Goal: Task Accomplishment & Management: Use online tool/utility

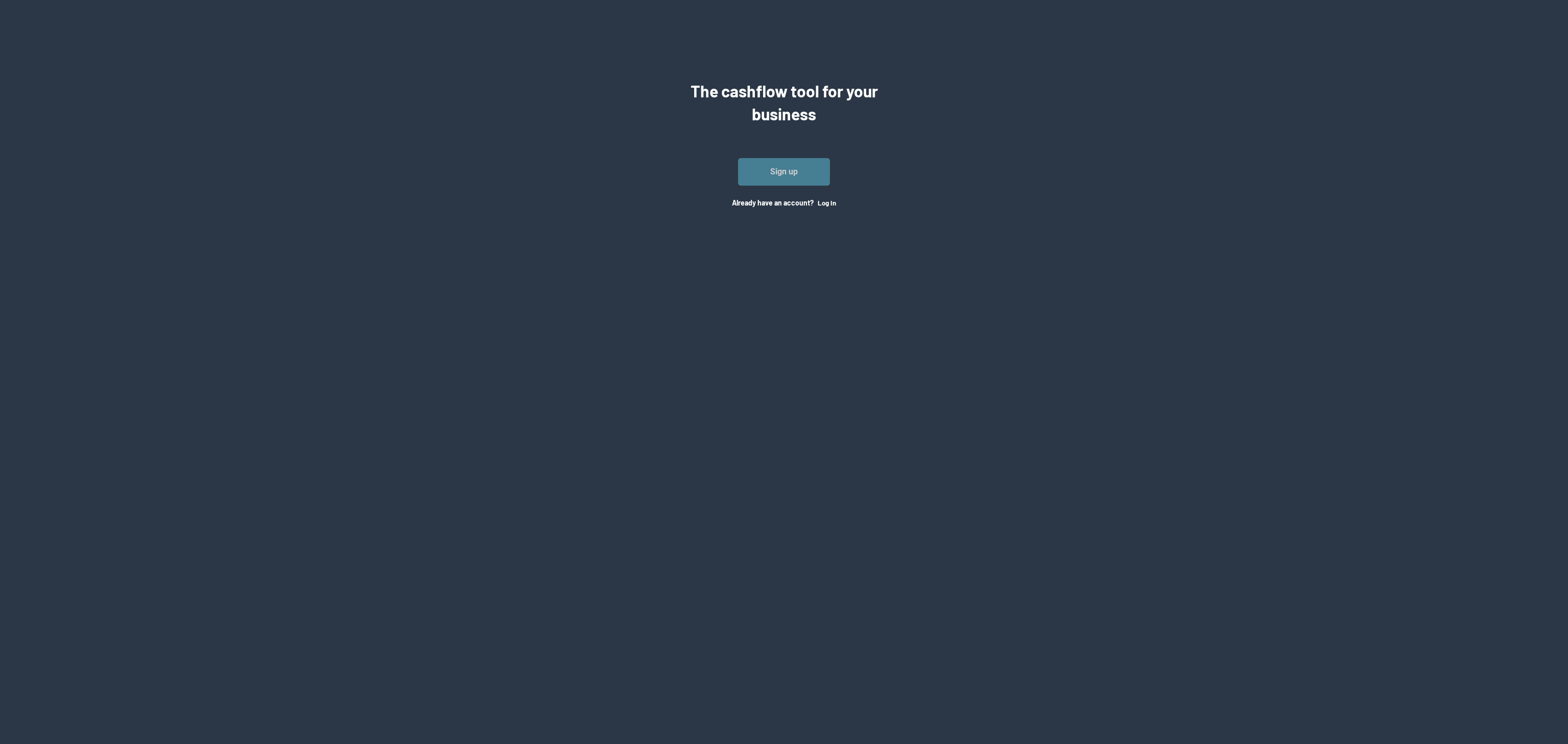
click at [810, 173] on link "Sign up" at bounding box center [784, 172] width 92 height 27
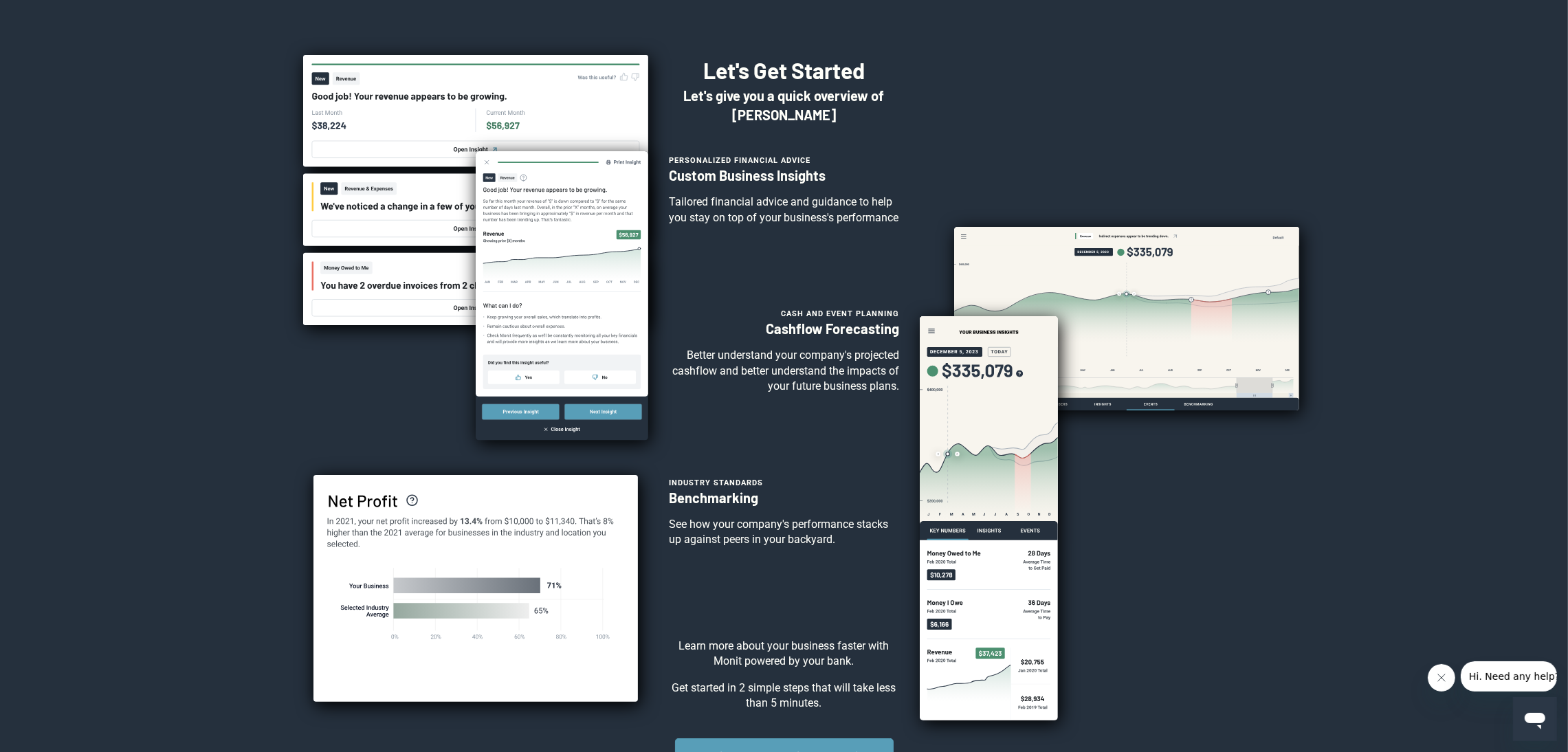
drag, startPoint x: 1942, startPoint y: 2, endPoint x: 1082, endPoint y: 62, distance: 862.1
click at [1079, 67] on div at bounding box center [1093, 429] width 346 height 748
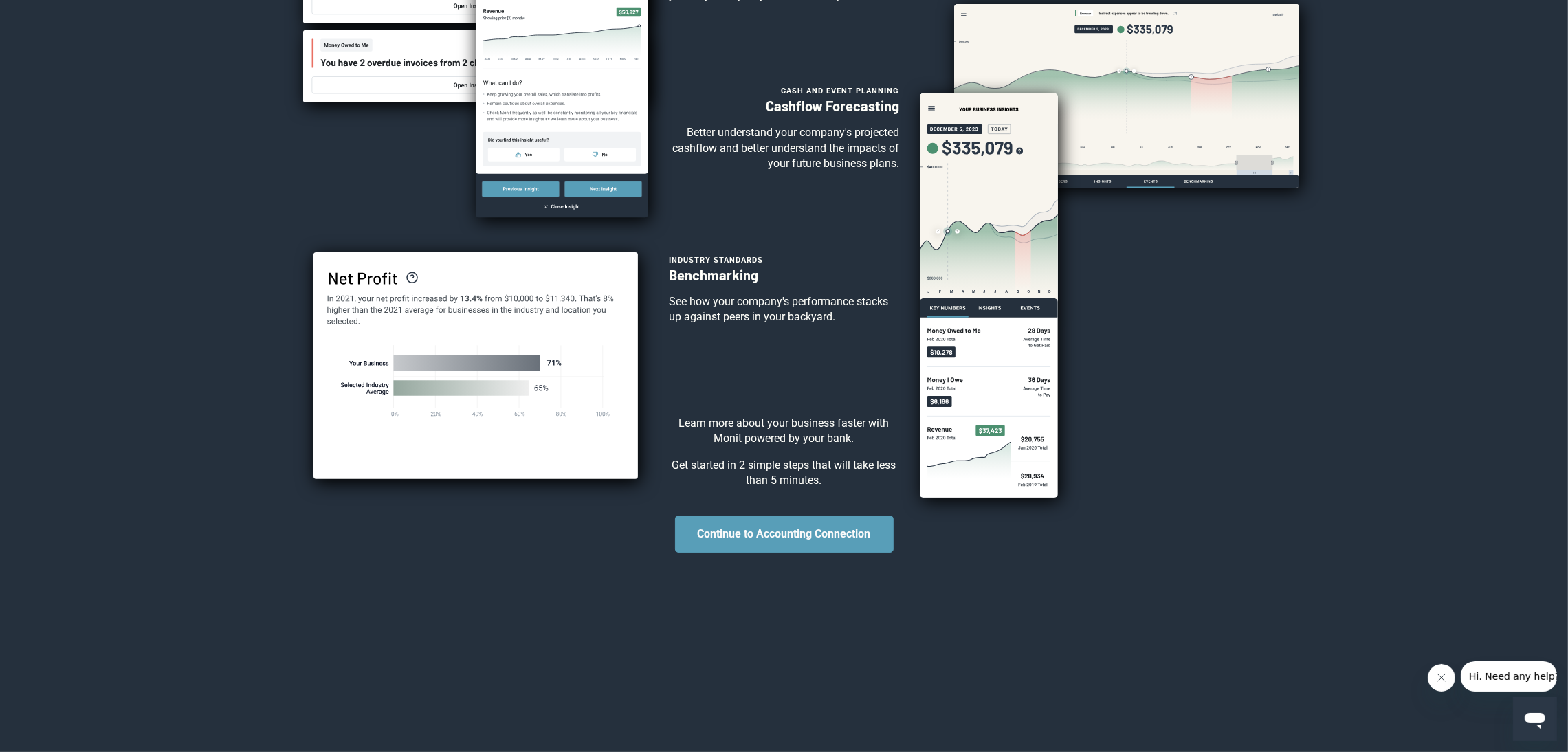
scroll to position [238, 0]
click at [859, 541] on button "Continue to Accounting Connection" at bounding box center [784, 534] width 219 height 37
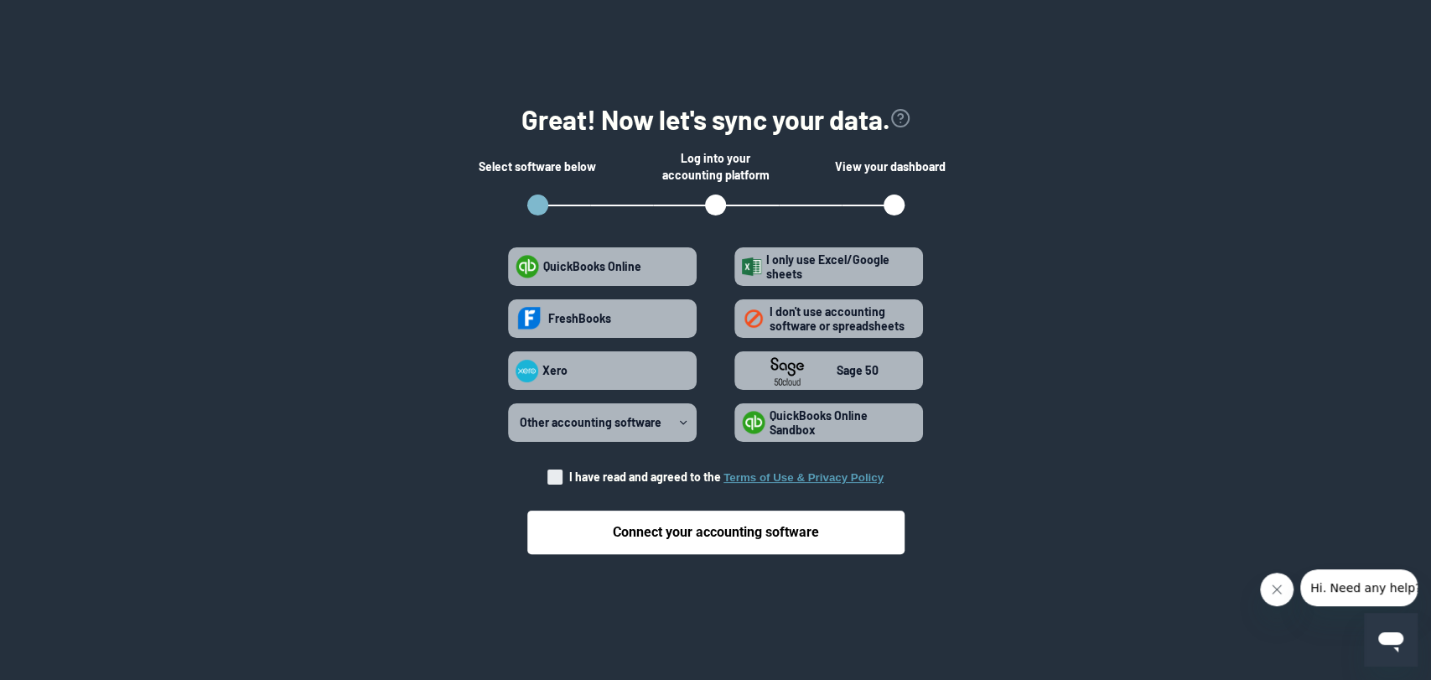
drag, startPoint x: 1800, startPoint y: 7, endPoint x: 124, endPoint y: 196, distance: 1686.1
click at [124, 196] on section "Great! Now let's sync your data. Select software below Log into your accounting…" at bounding box center [716, 331] width 1378 height 529
click at [904, 117] on icon "view accounting link security info" at bounding box center [901, 118] width 20 height 20
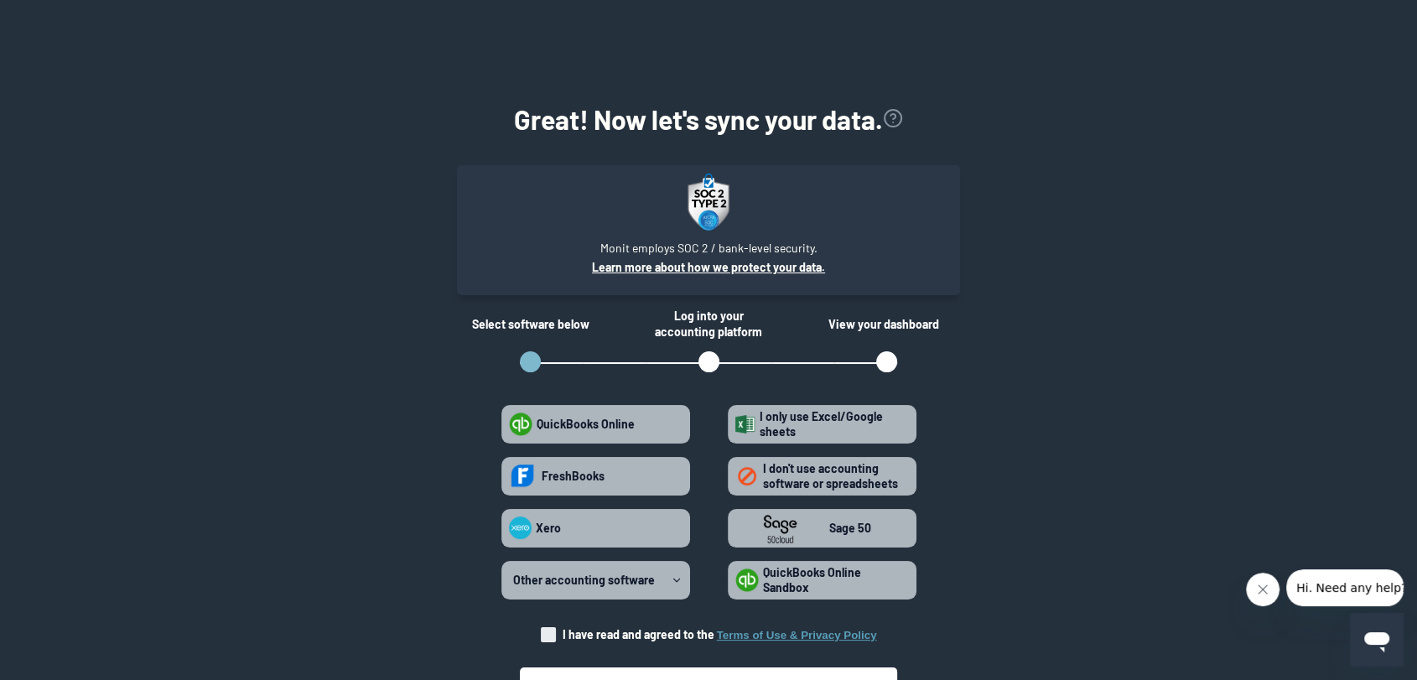
click at [804, 273] on link "Learn more about how we protect your data." at bounding box center [708, 267] width 233 height 16
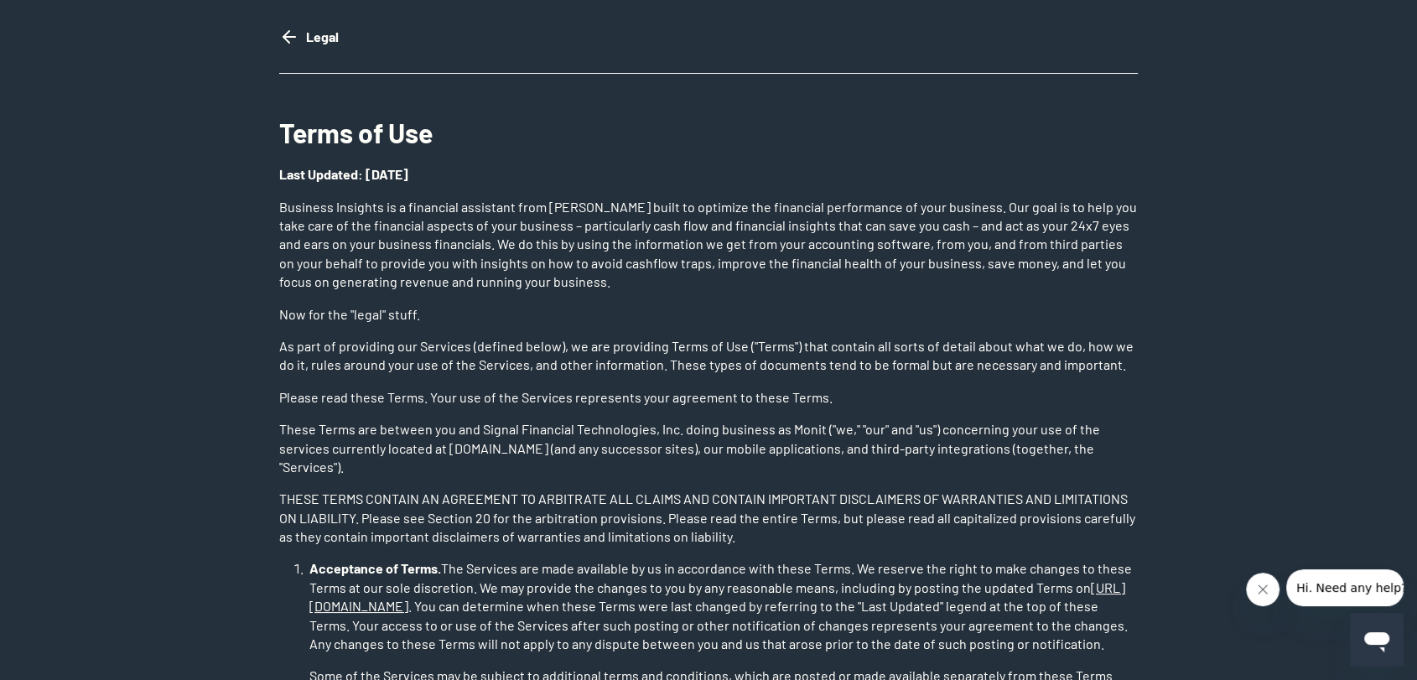
click at [283, 33] on icon "go back" at bounding box center [289, 37] width 20 height 20
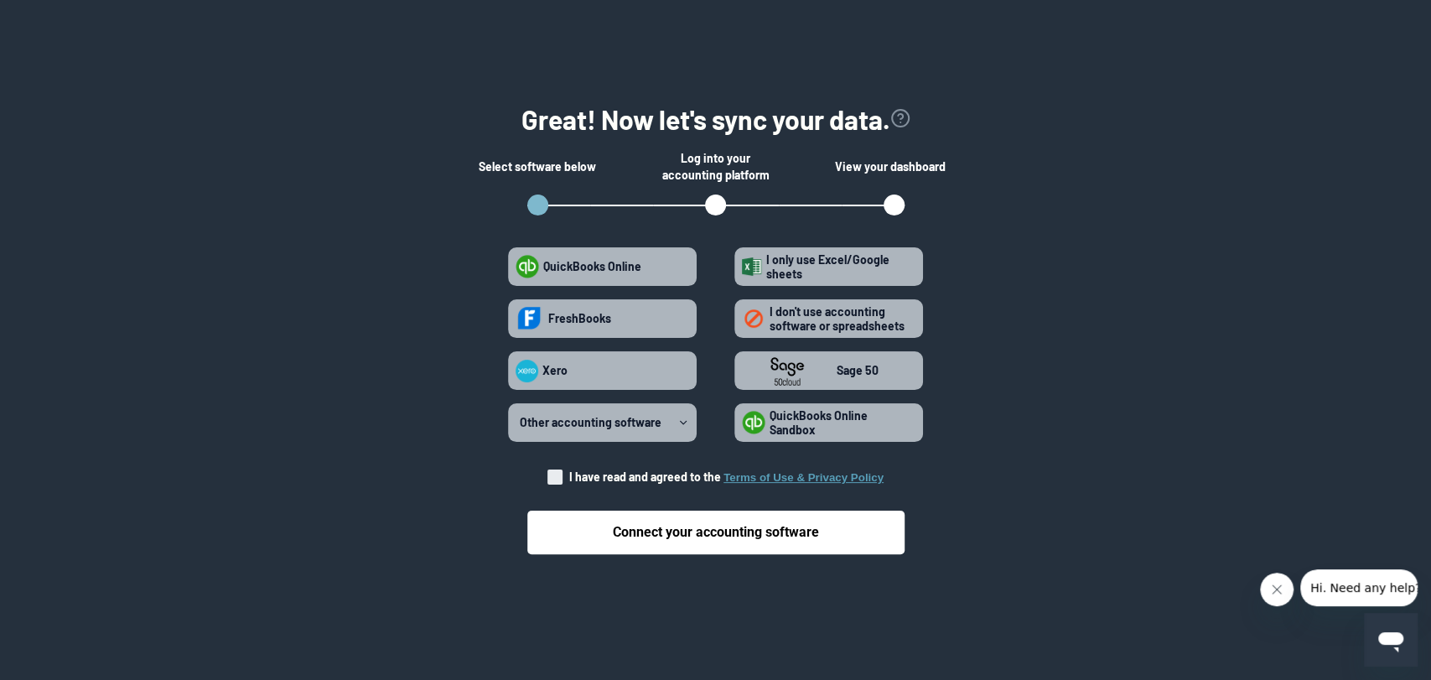
click at [906, 117] on icon "view accounting link security info" at bounding box center [901, 118] width 20 height 20
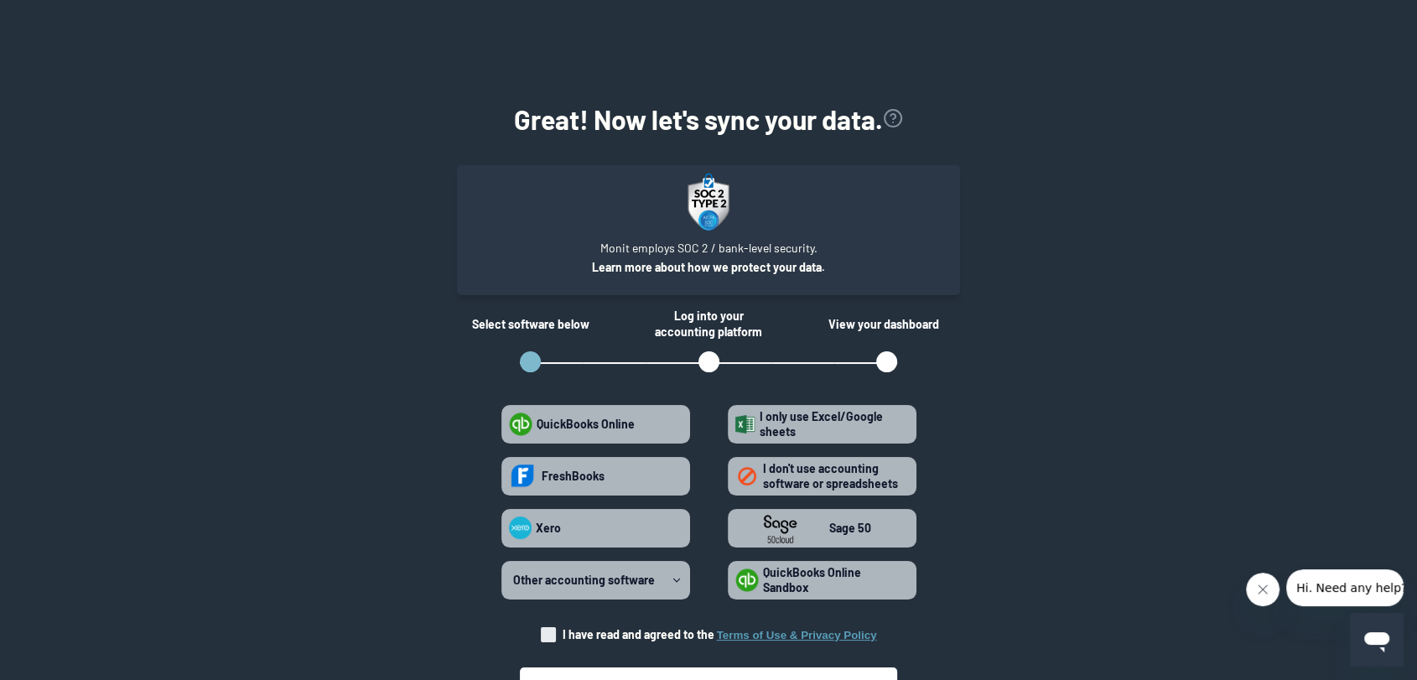
click at [891, 112] on icon "view accounting link security info" at bounding box center [893, 118] width 20 height 20
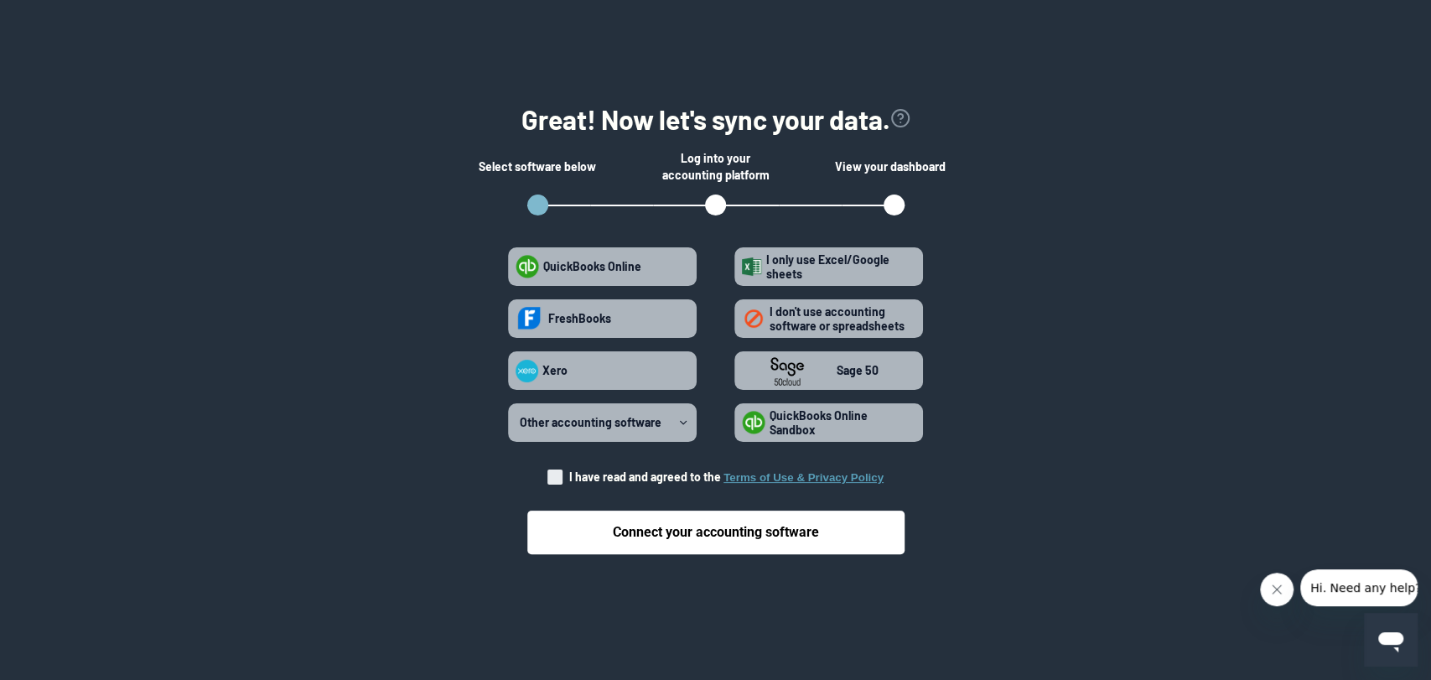
click at [542, 201] on div "open step 1" at bounding box center [537, 205] width 21 height 21
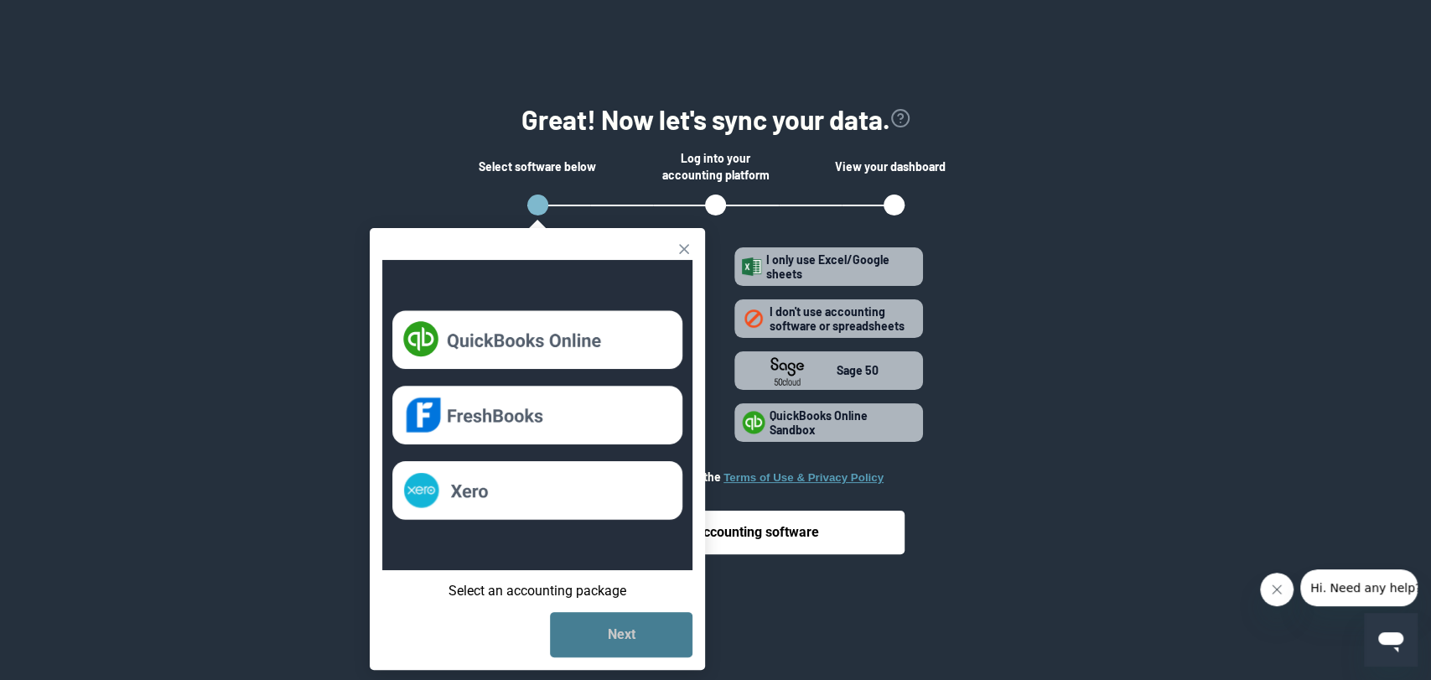
click at [644, 630] on button "Next" at bounding box center [621, 634] width 143 height 45
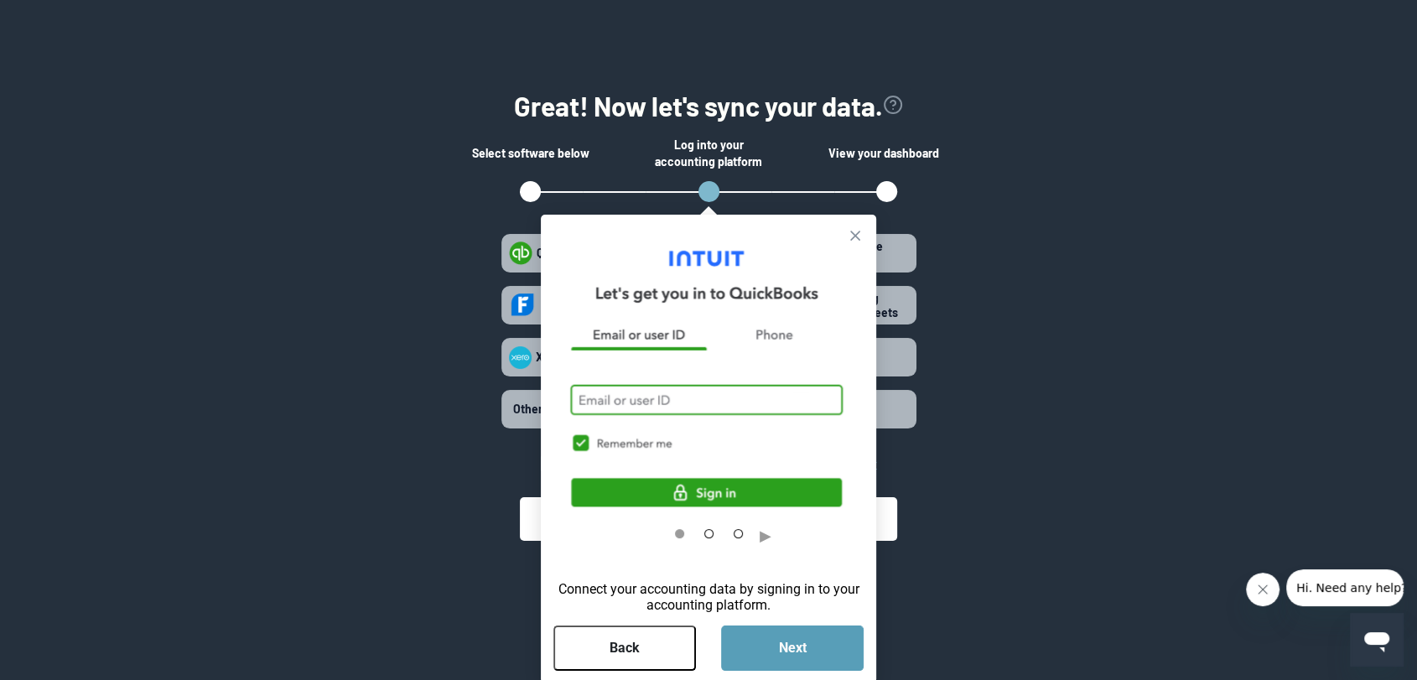
scroll to position [18, 0]
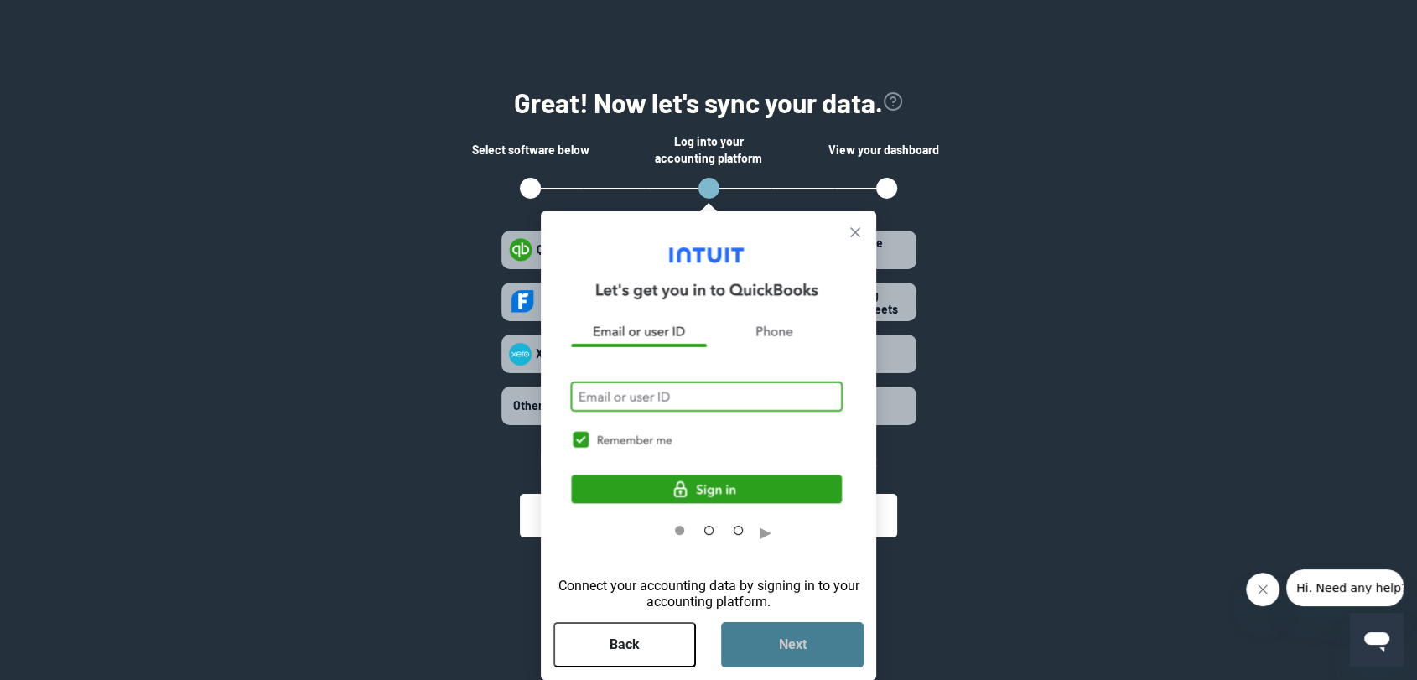
click at [819, 641] on button "Next" at bounding box center [792, 644] width 143 height 45
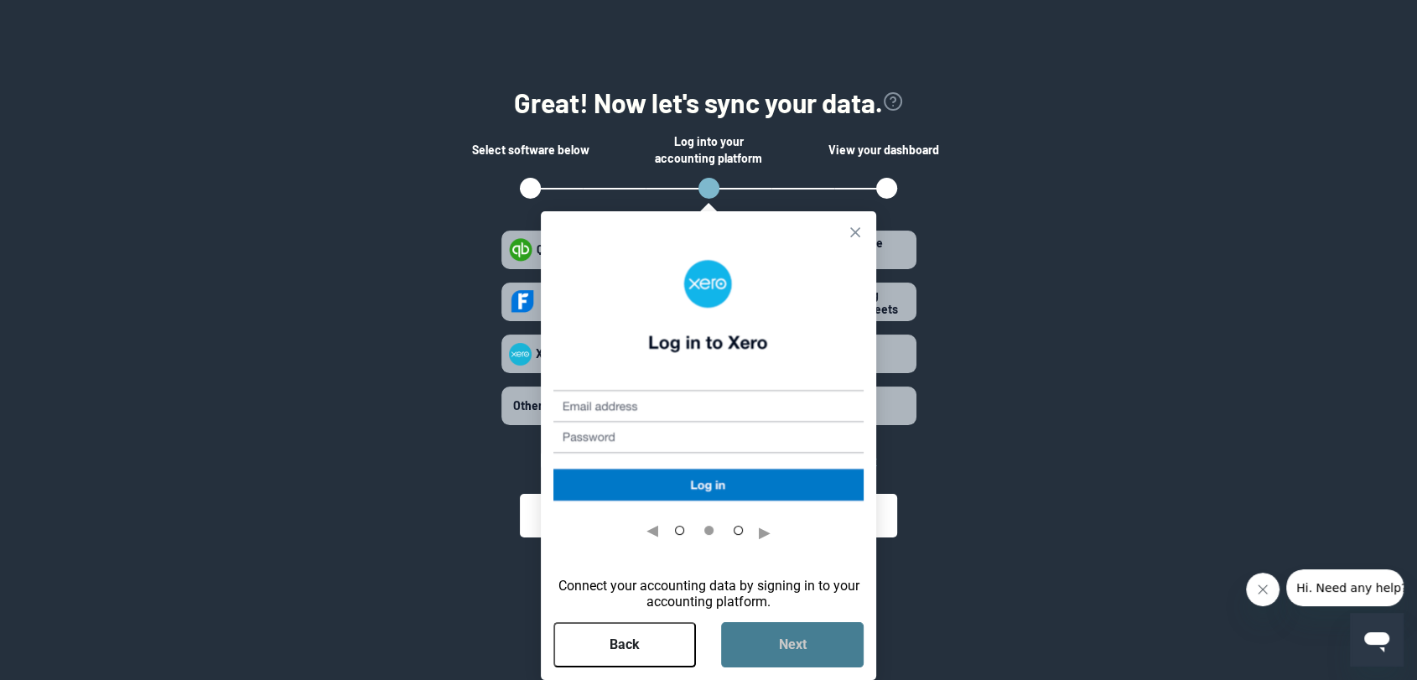
click at [823, 641] on button "Next" at bounding box center [792, 644] width 143 height 45
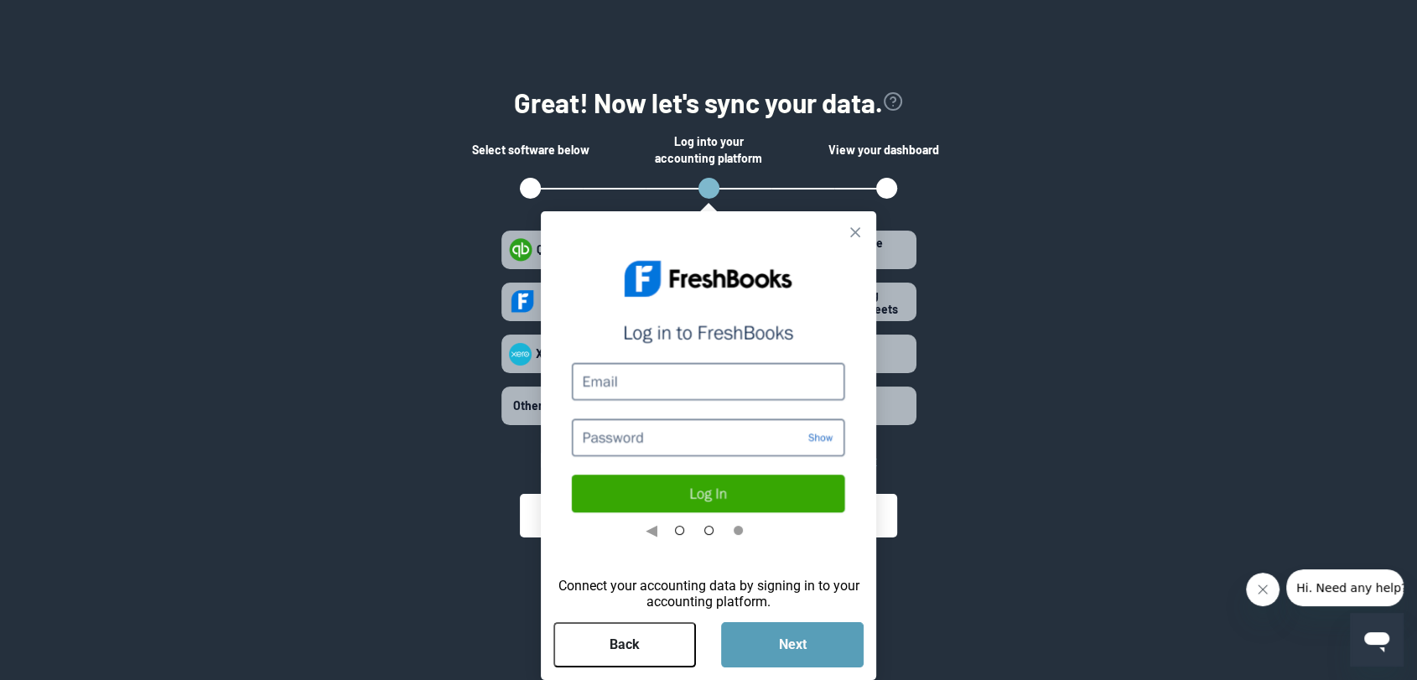
click at [889, 189] on div "open step 3" at bounding box center [886, 188] width 21 height 21
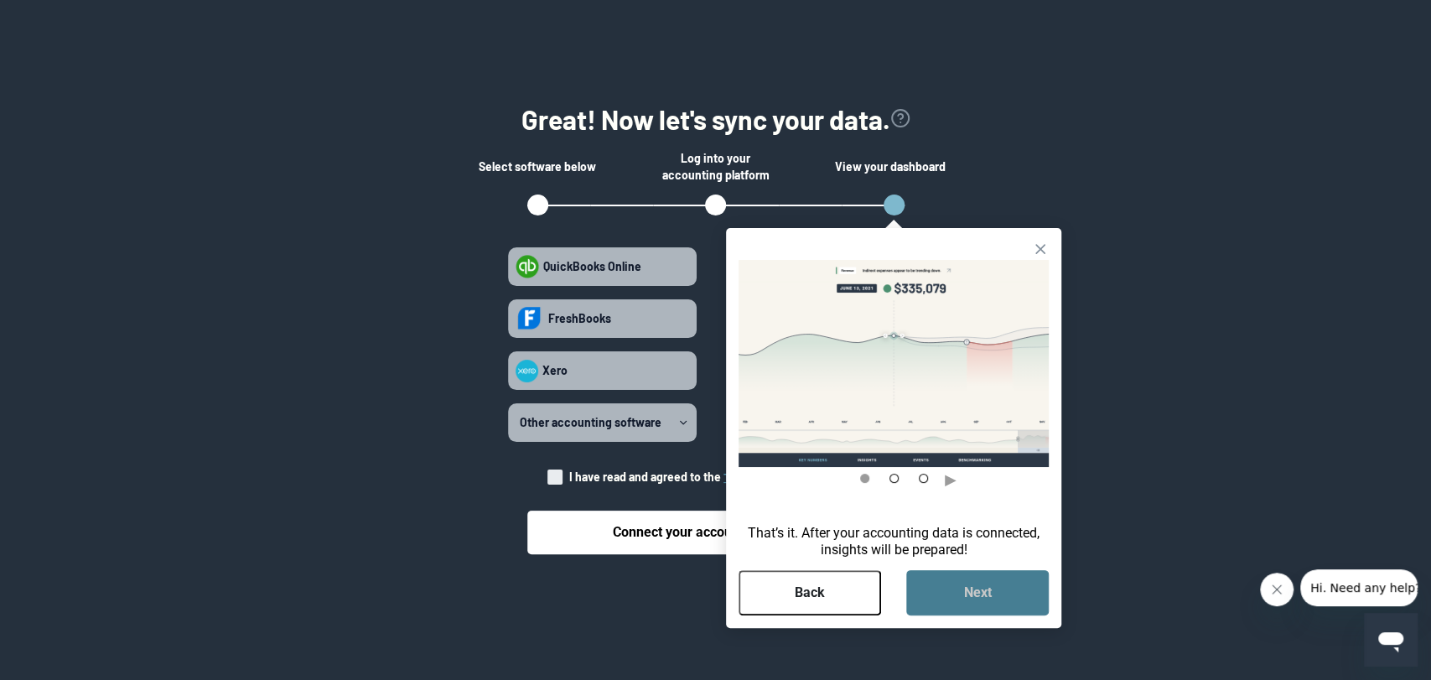
click at [1018, 595] on button "Next" at bounding box center [977, 592] width 143 height 45
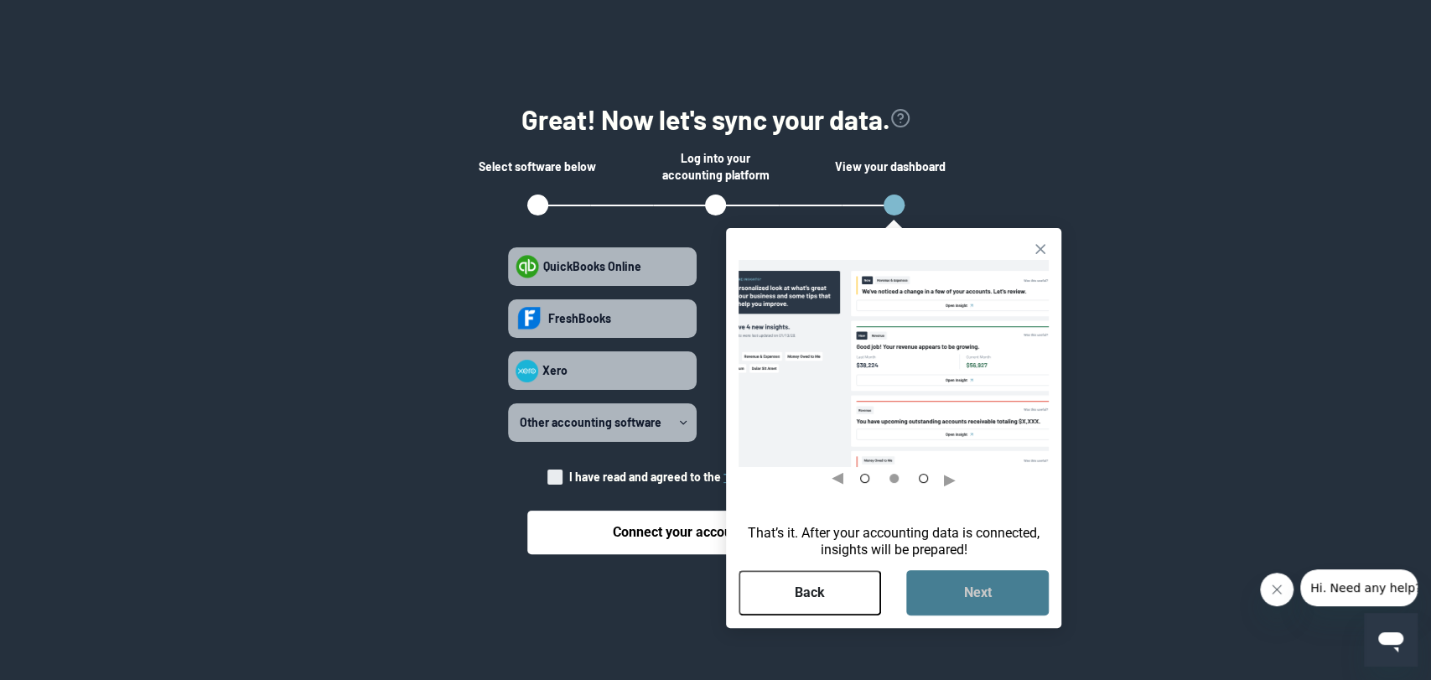
click at [1018, 595] on button "Next" at bounding box center [977, 592] width 143 height 45
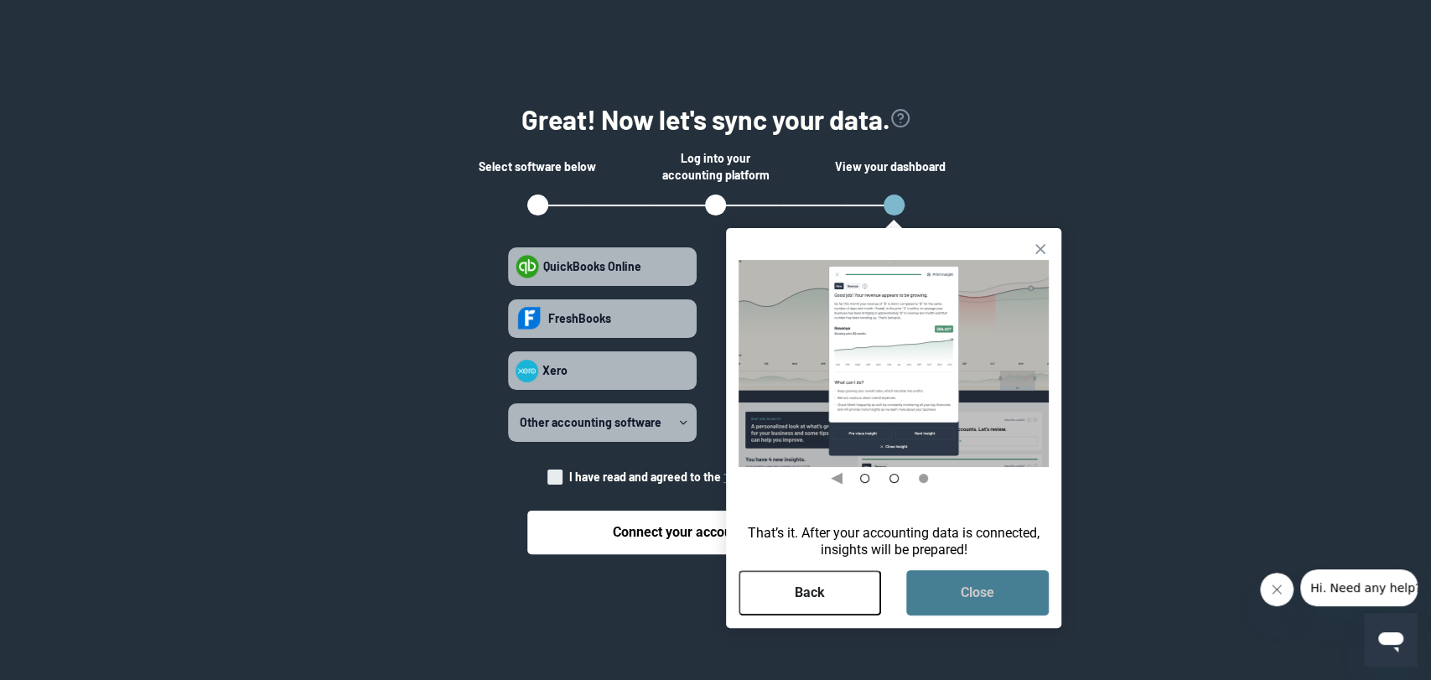
click at [1018, 595] on button "Close" at bounding box center [977, 592] width 143 height 45
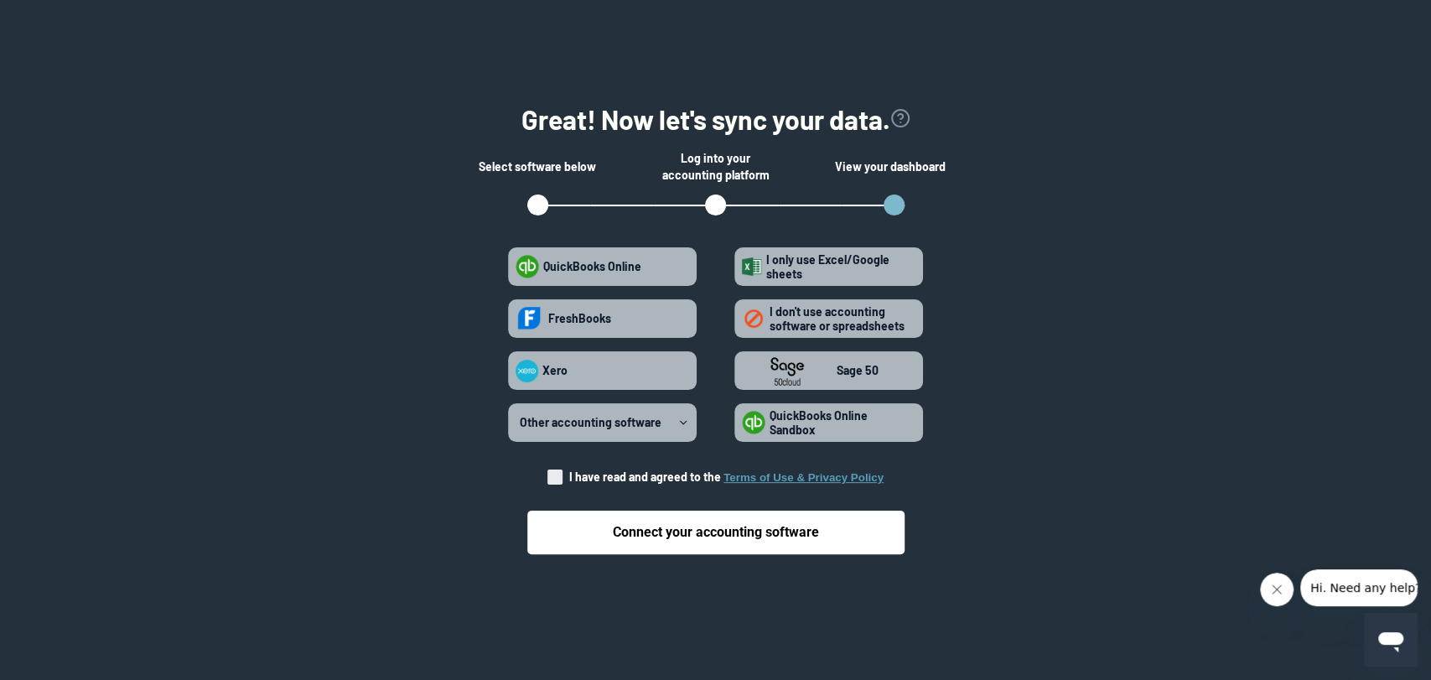
click at [541, 210] on div "open step 1" at bounding box center [537, 205] width 21 height 21
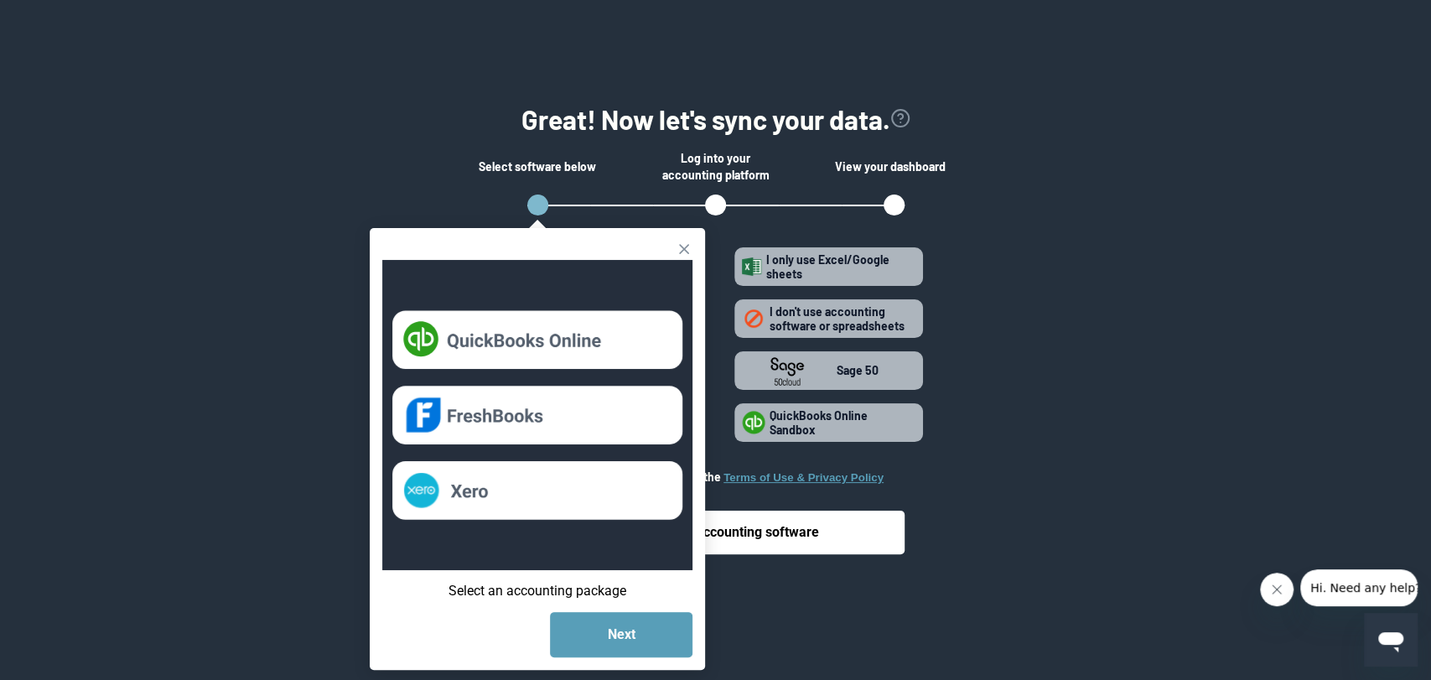
click at [684, 243] on icon "Close tooltip" at bounding box center [684, 249] width 17 height 17
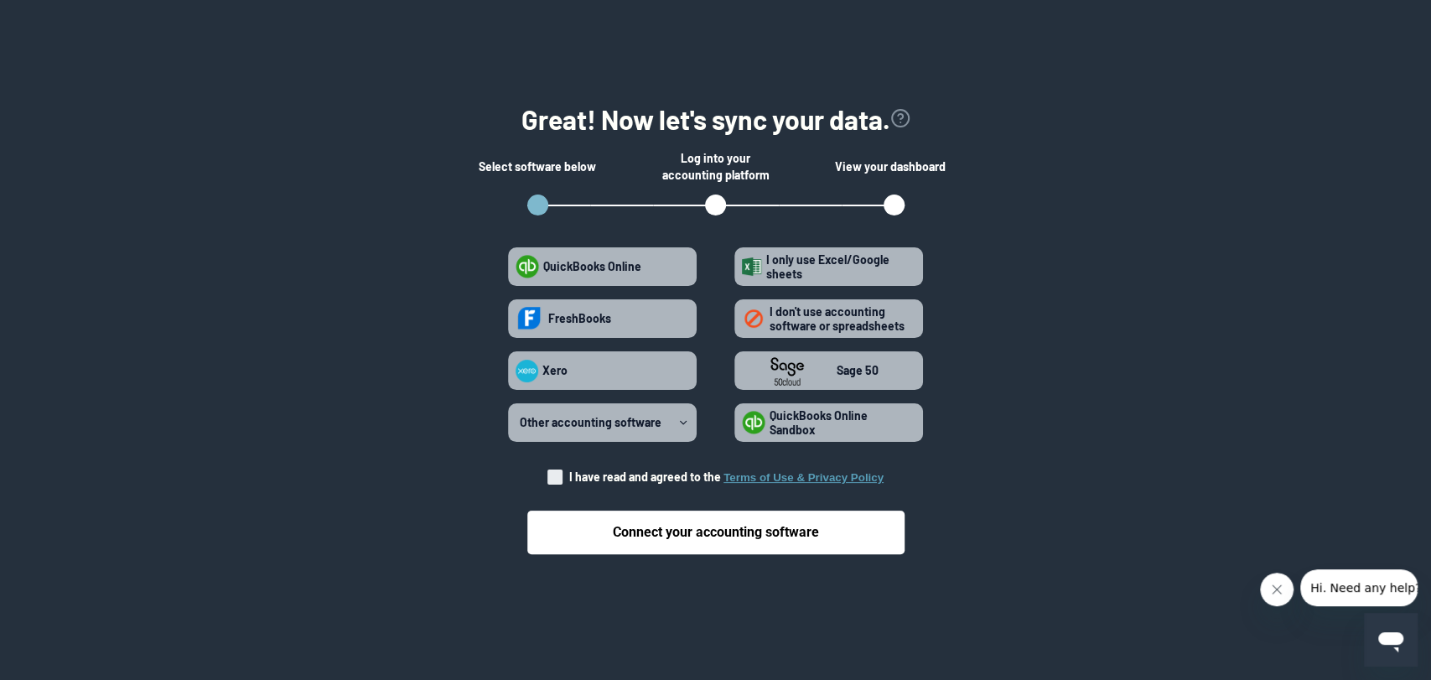
click at [683, 423] on polyline at bounding box center [684, 422] width 6 height 3
click at [517, 423] on software "Other accounting software" at bounding box center [516, 423] width 1 height 1
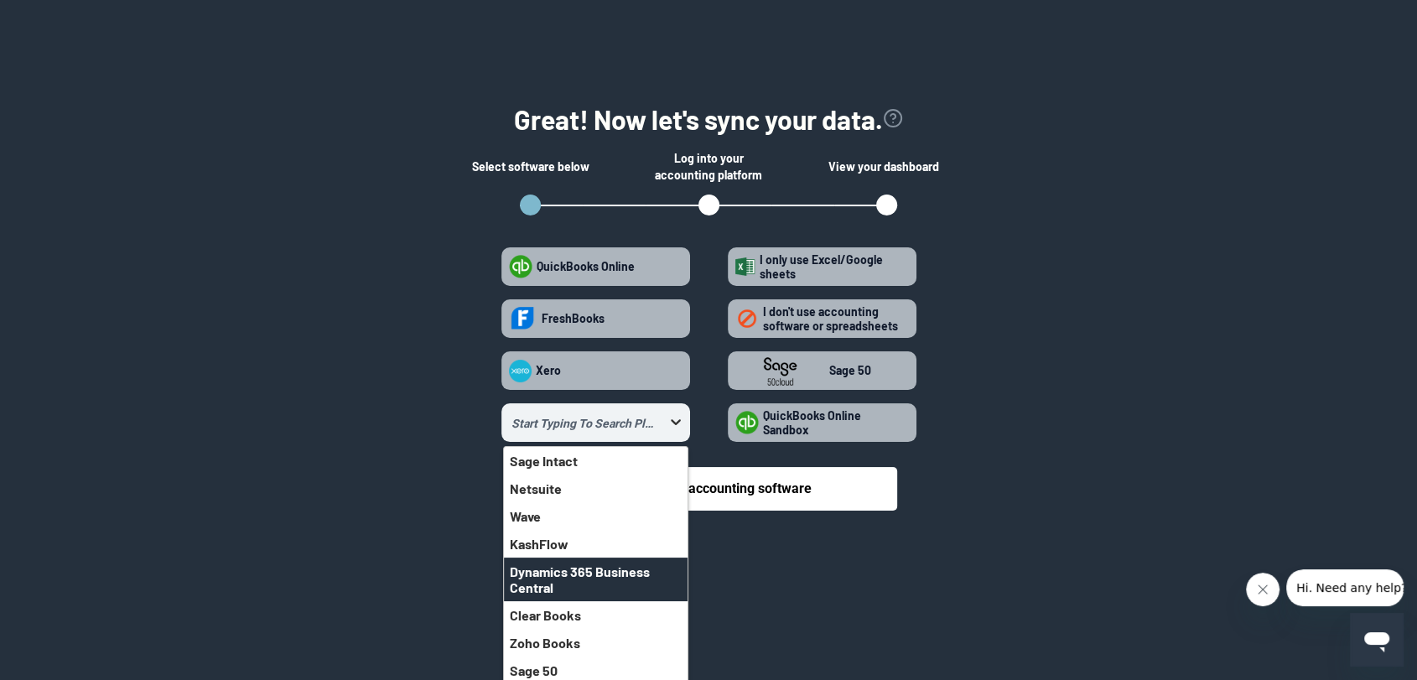
scroll to position [37, 0]
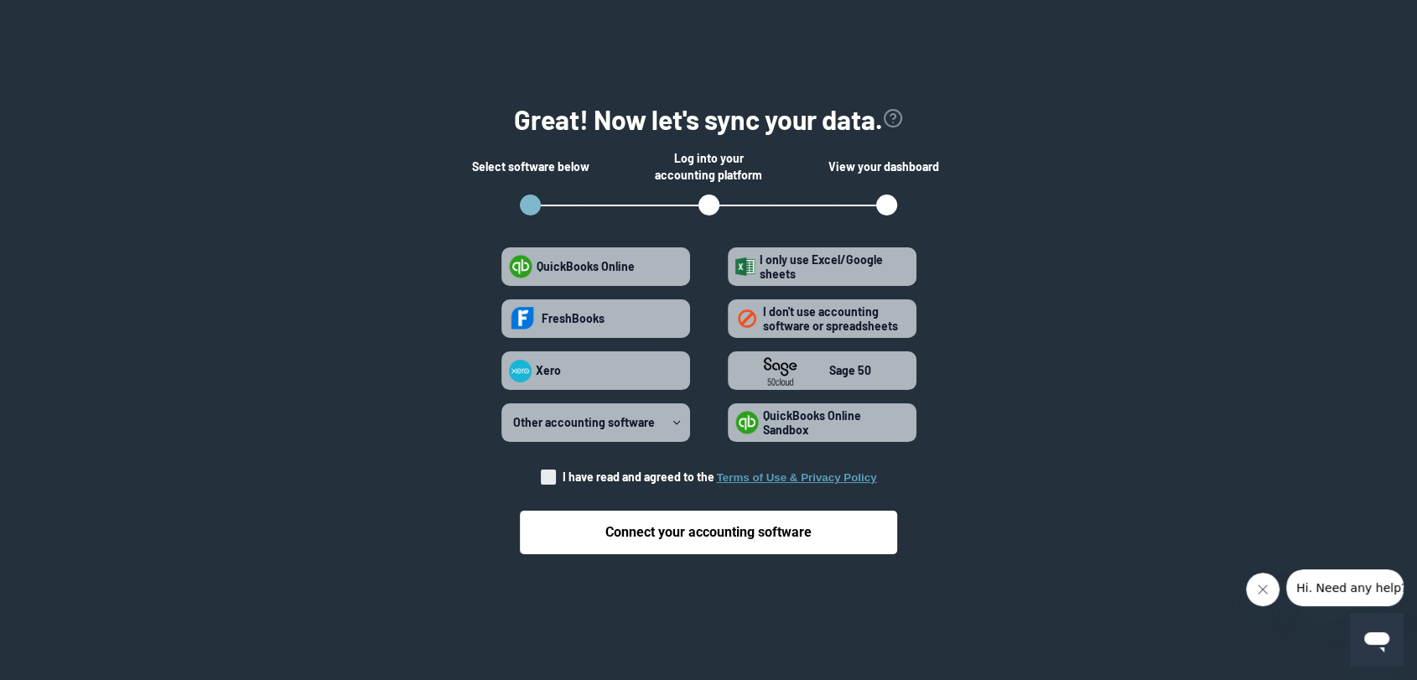
click at [192, 272] on section "Great! Now let's sync your data. Select software below Log into your accounting…" at bounding box center [708, 331] width 1363 height 529
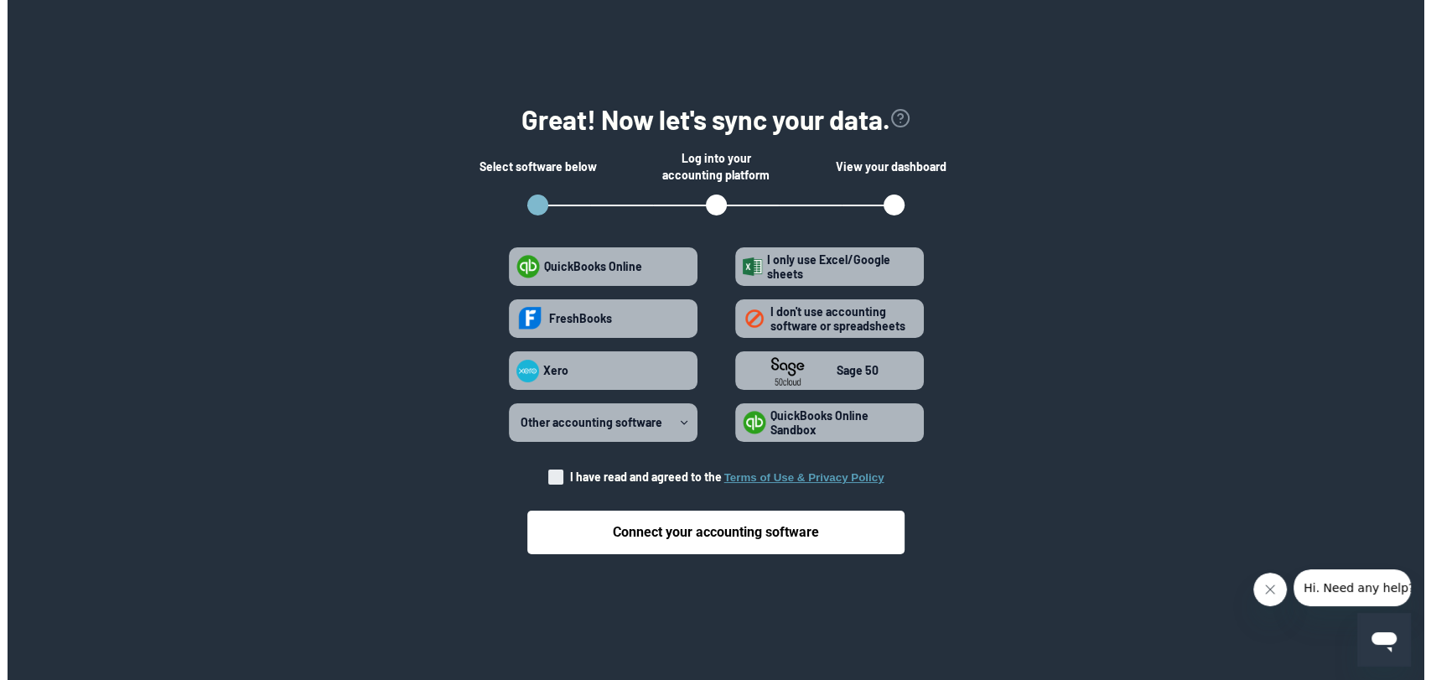
scroll to position [0, 0]
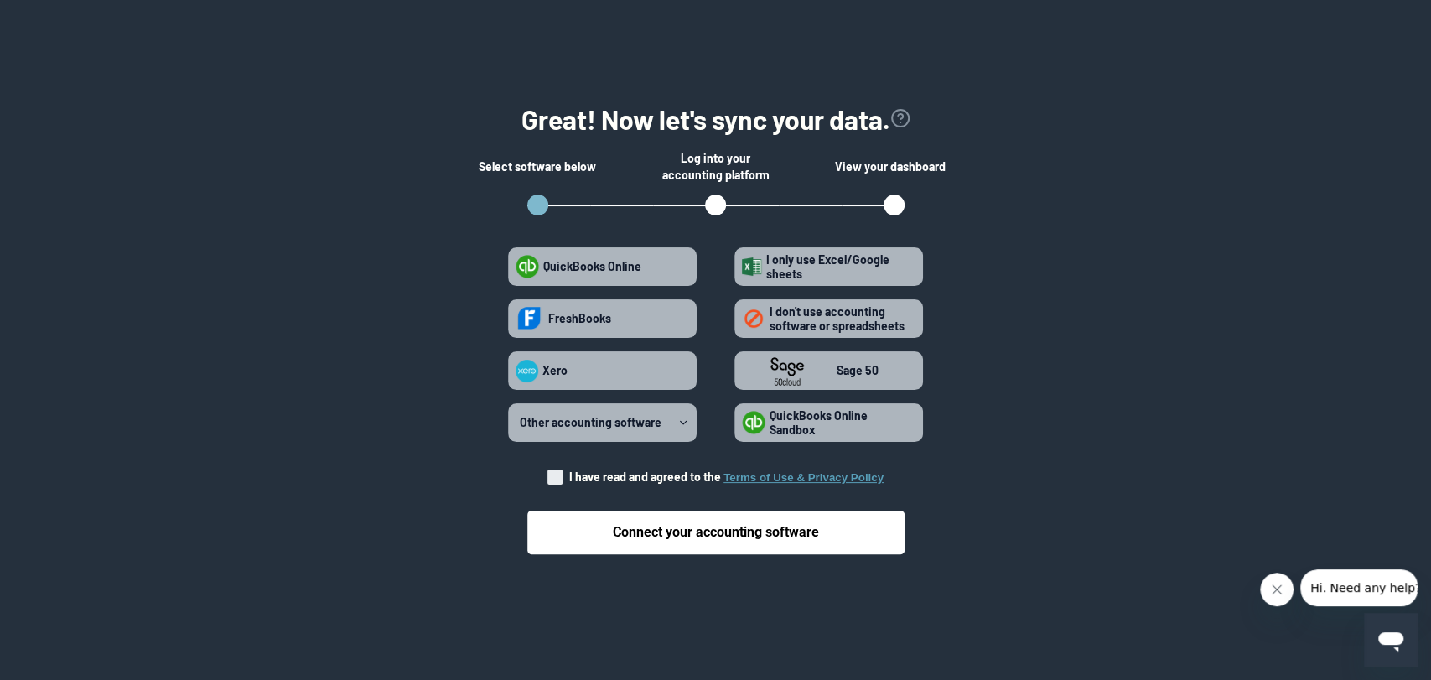
click at [824, 263] on strong "I only use Excel/Google sheets" at bounding box center [827, 266] width 123 height 29
click at [743, 267] on sheets "I only use Excel/Google sheets" at bounding box center [742, 267] width 1 height 1
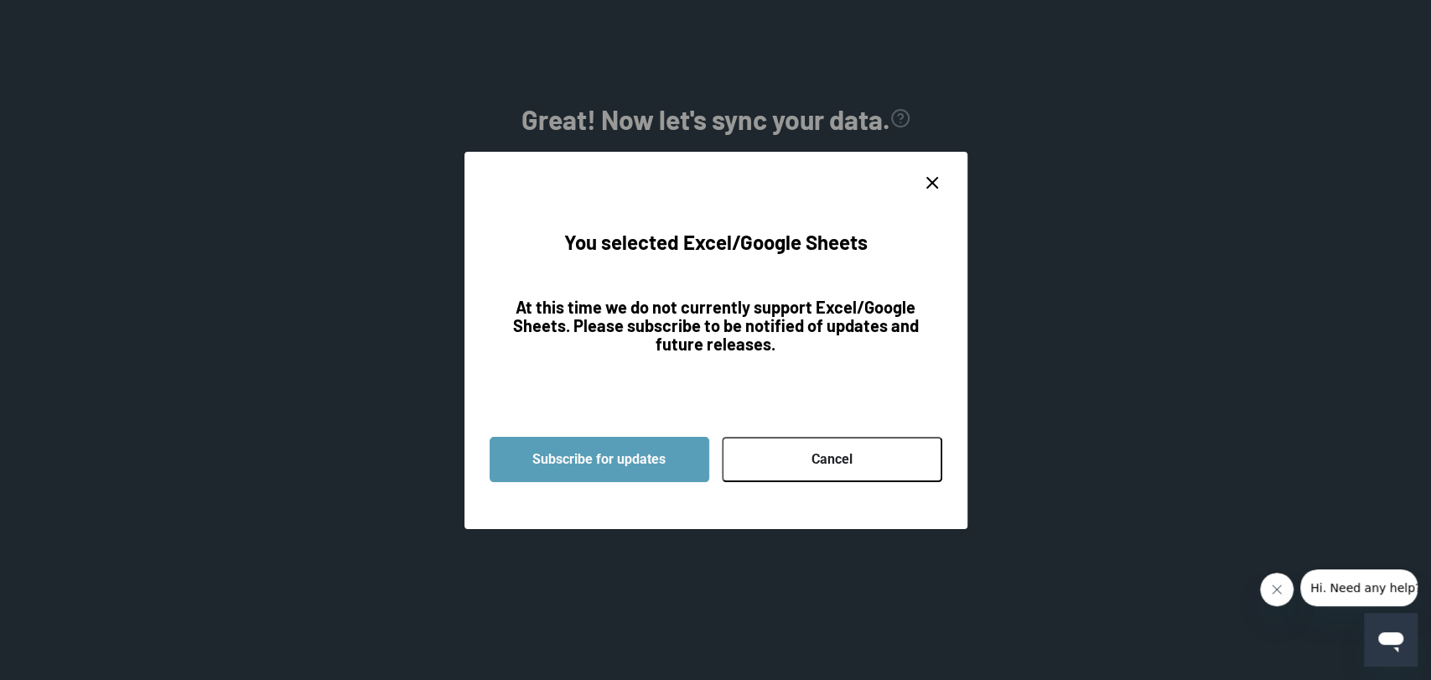
click at [932, 183] on line "close dialog" at bounding box center [932, 183] width 10 height 10
radio sheets "false"
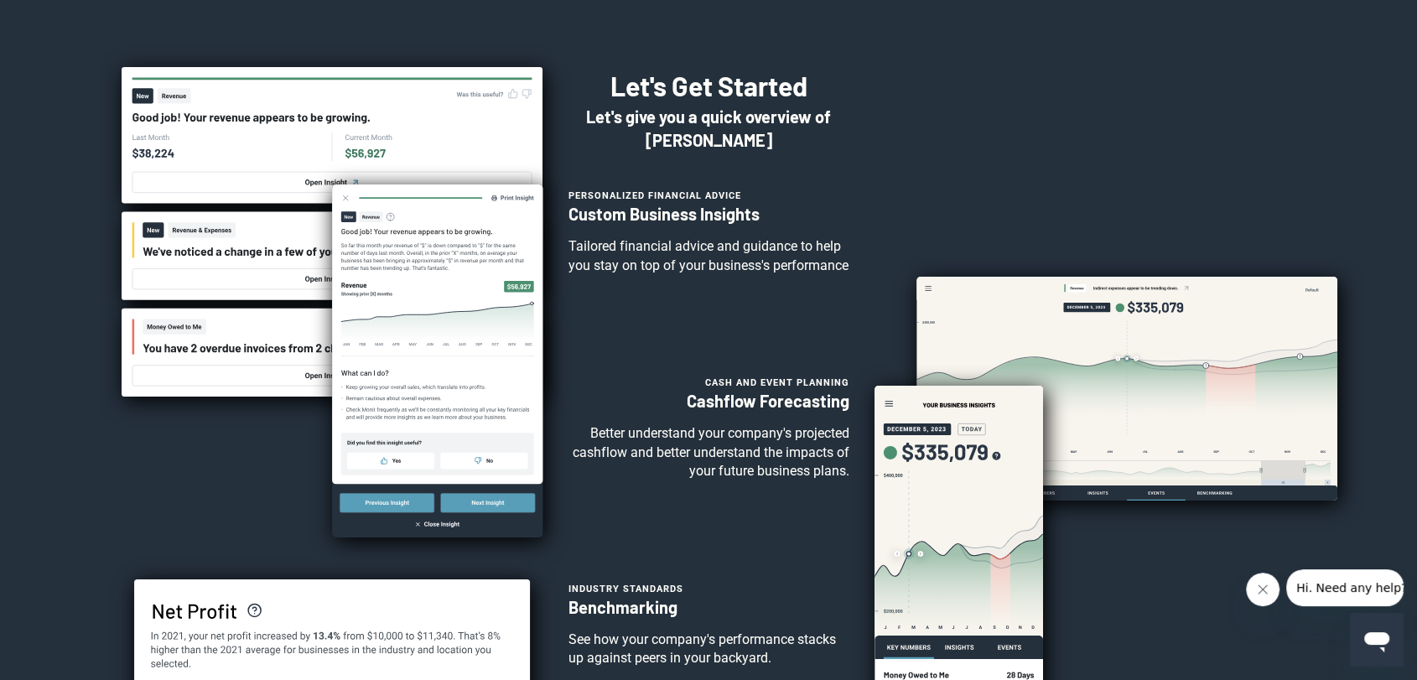
scroll to position [465, 0]
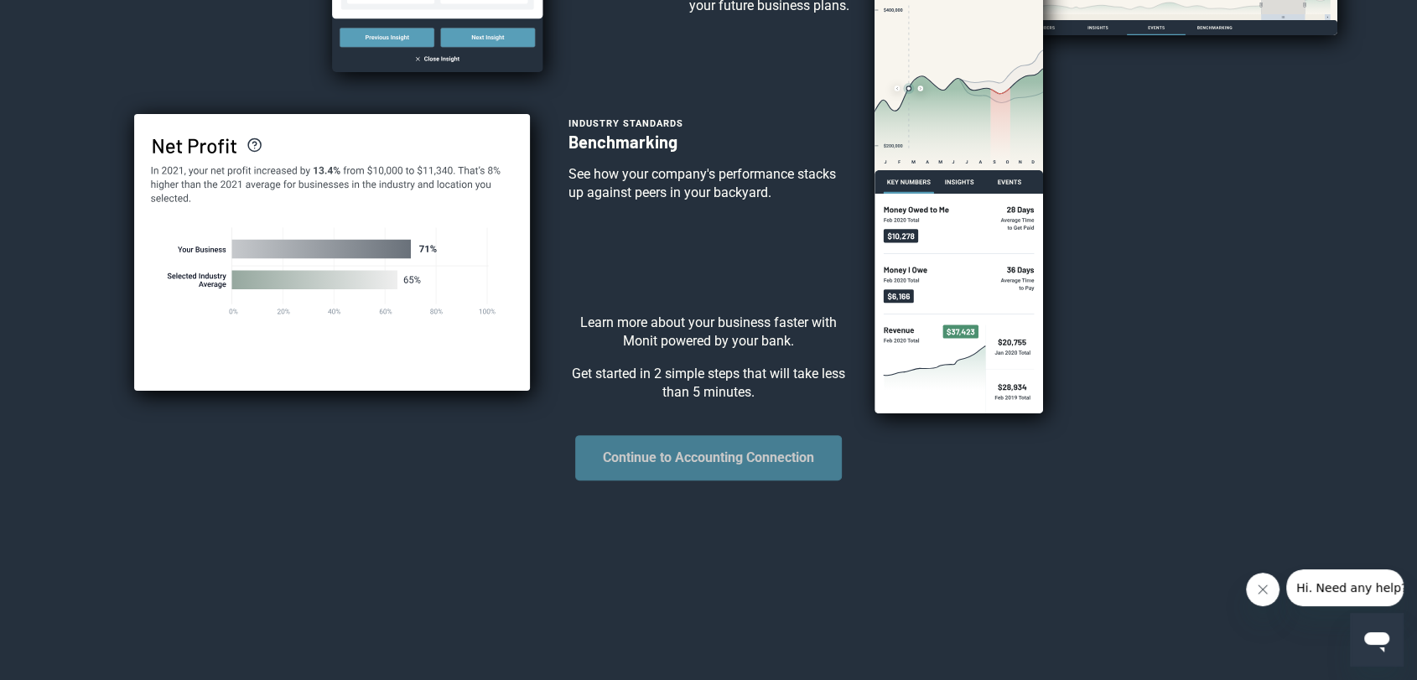
click at [785, 475] on button "Continue to Accounting Connection" at bounding box center [708, 457] width 267 height 45
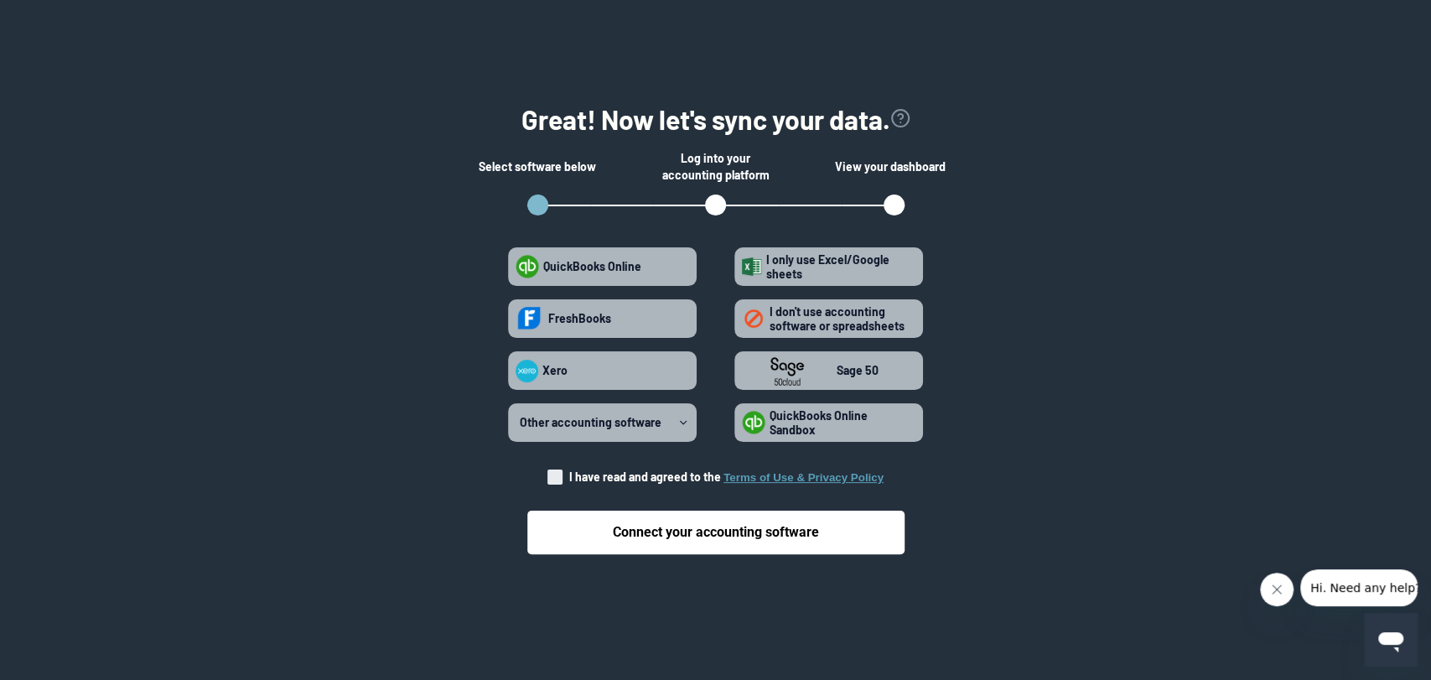
click at [822, 260] on strong "I only use Excel/Google sheets" at bounding box center [827, 266] width 123 height 29
click at [743, 267] on sheets "I only use Excel/Google sheets" at bounding box center [742, 267] width 1 height 1
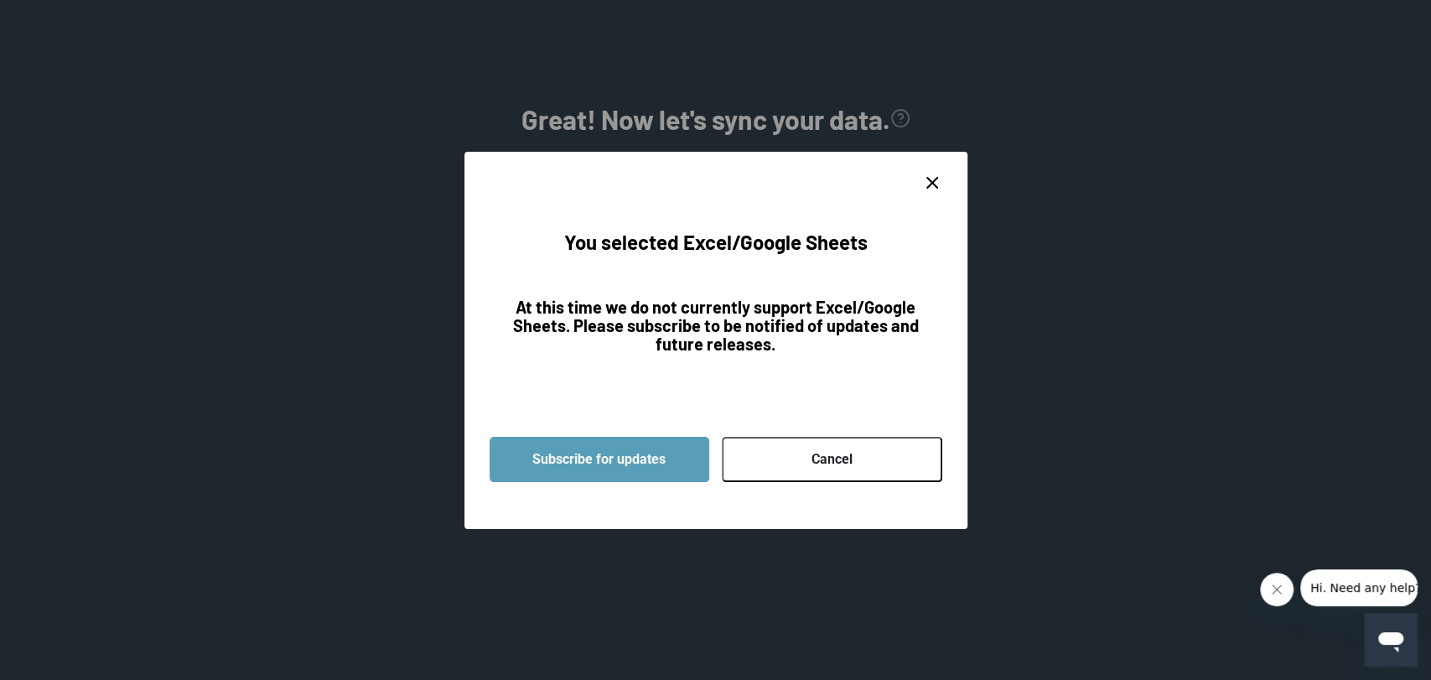
click at [932, 179] on line "close dialog" at bounding box center [932, 183] width 10 height 10
radio sheets "false"
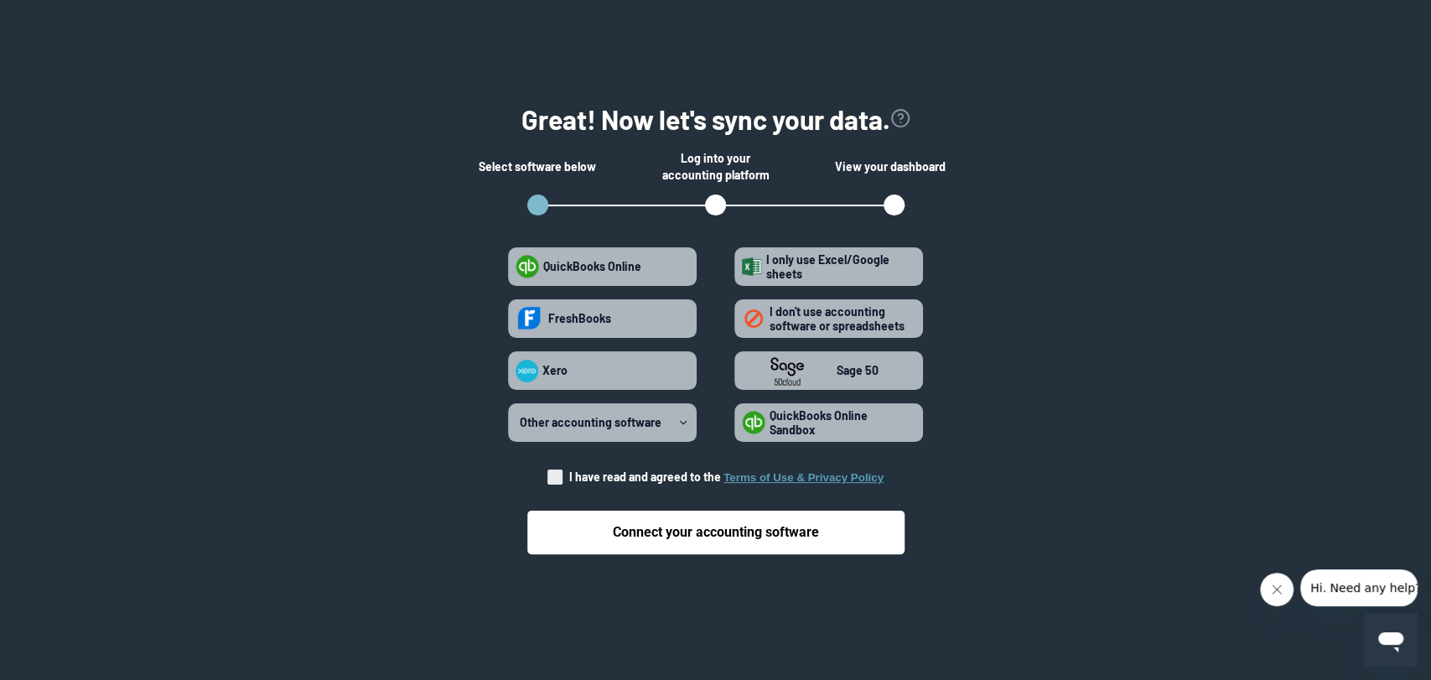
click at [809, 475] on button "Terms of Use & Privacy Policy" at bounding box center [804, 477] width 160 height 13
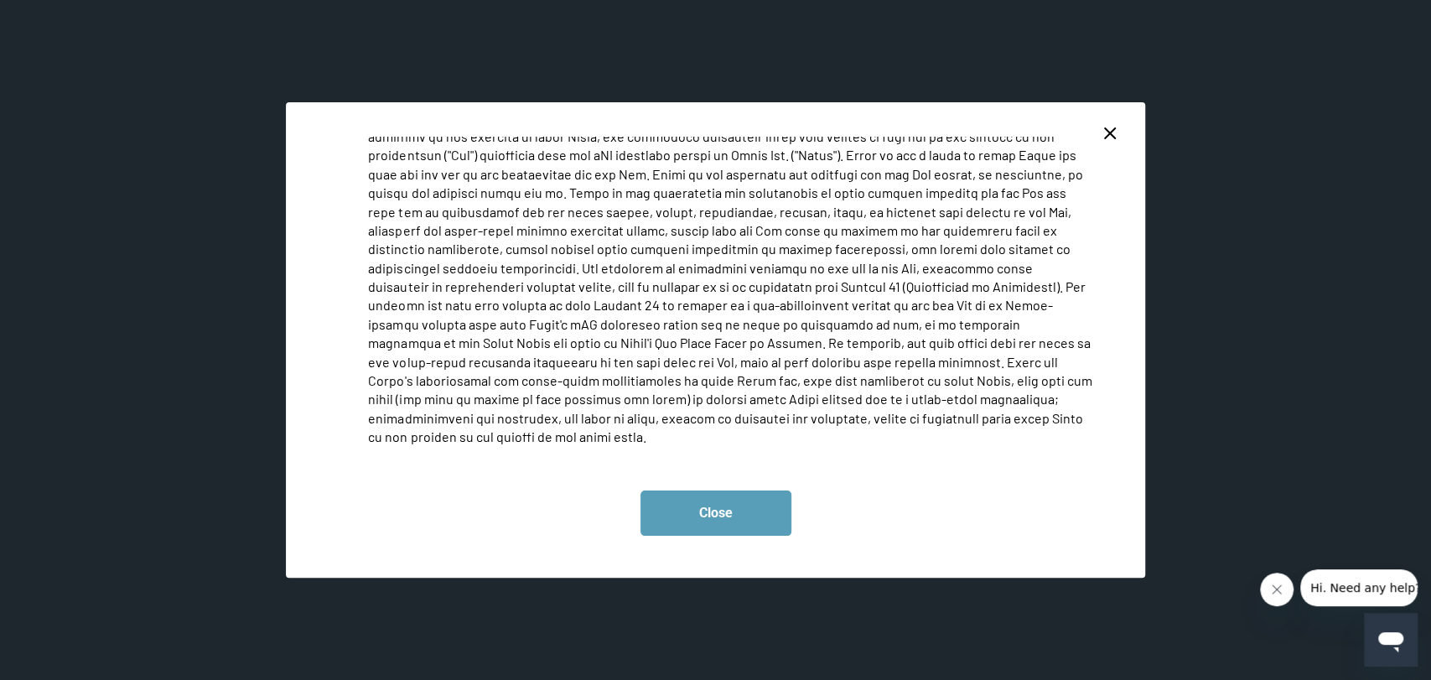
scroll to position [8924, 0]
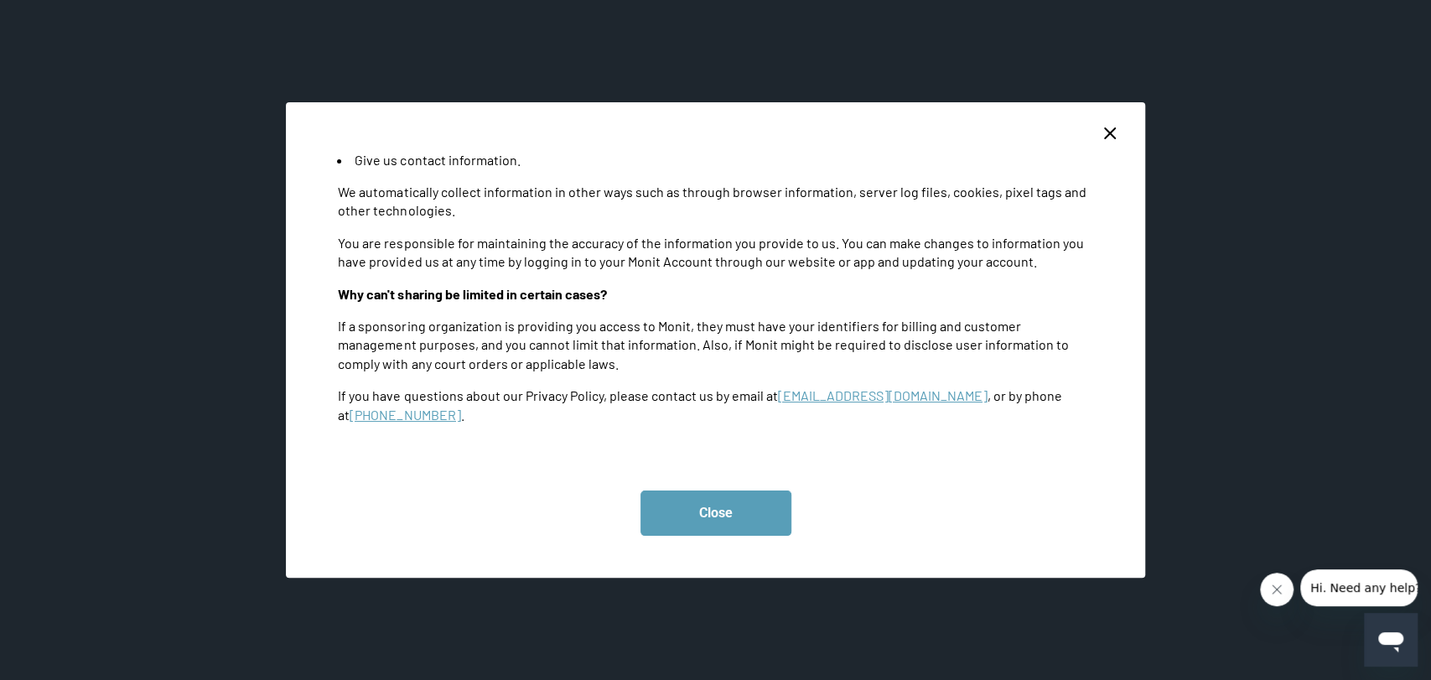
click at [1107, 130] on line "close dialog" at bounding box center [1110, 133] width 10 height 10
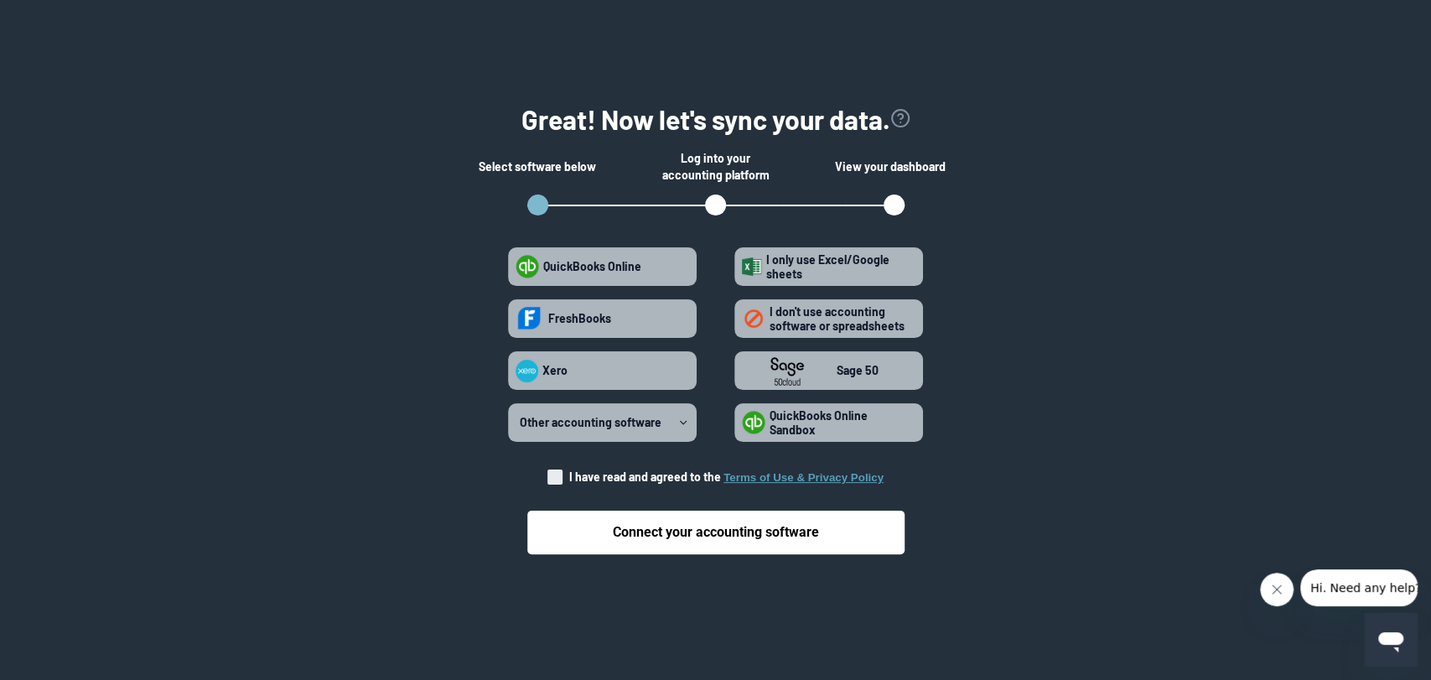
click at [814, 478] on button "Terms of Use & Privacy Policy" at bounding box center [804, 477] width 160 height 13
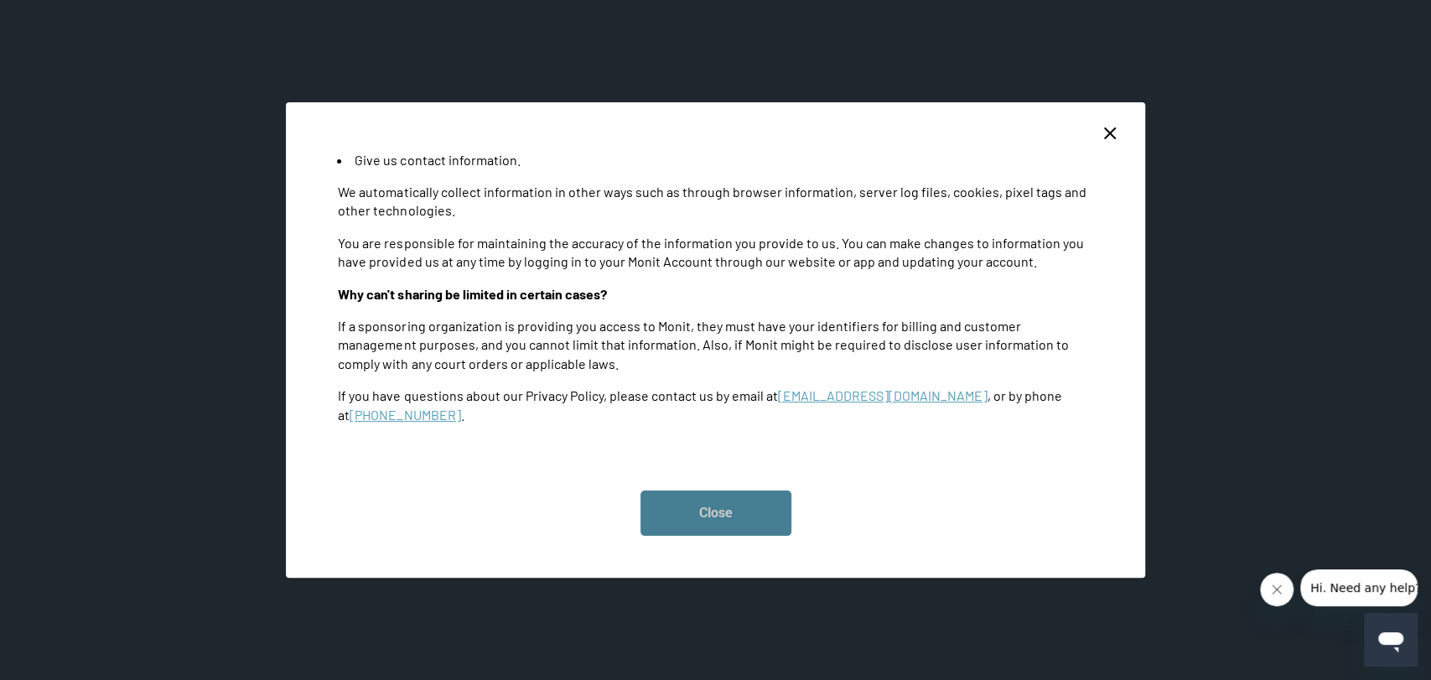
click at [755, 512] on button "Close" at bounding box center [716, 513] width 151 height 45
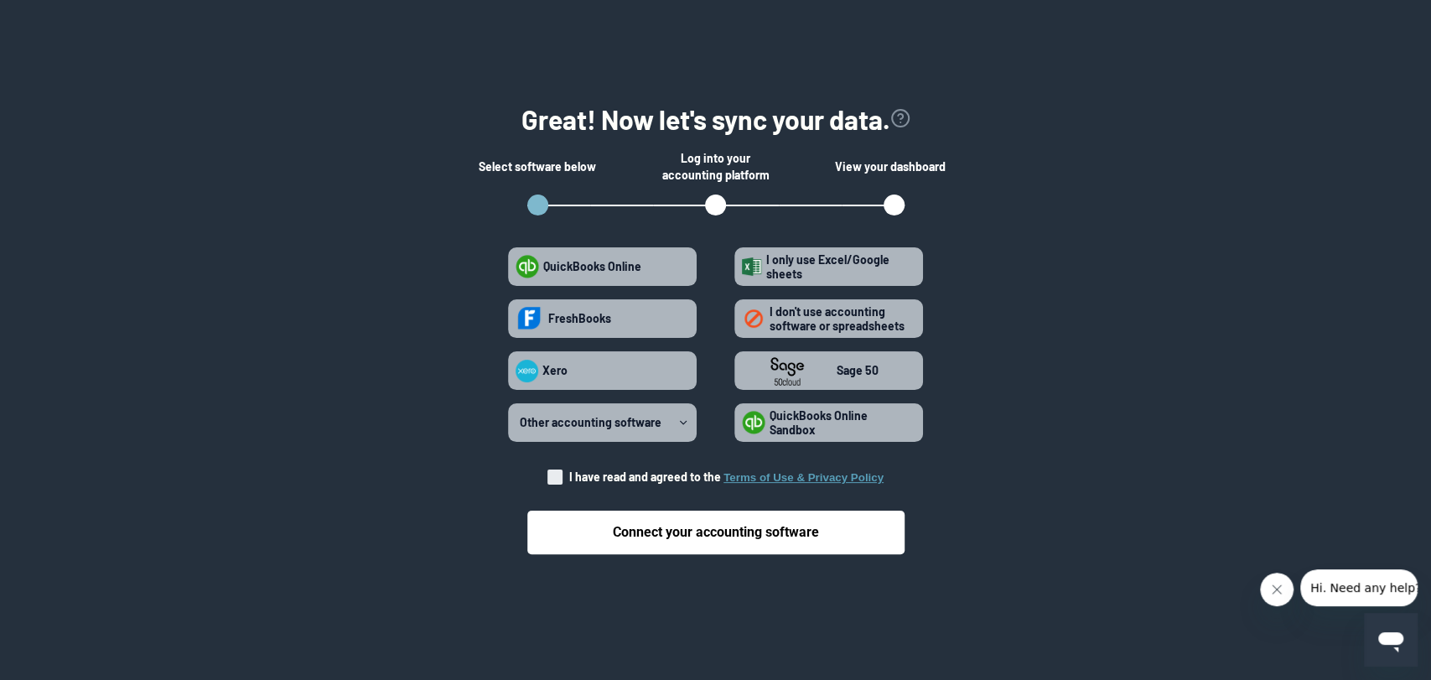
click at [558, 478] on span at bounding box center [555, 477] width 15 height 15
click at [548, 473] on input "I have read and agreed to the Terms of Use & Privacy Policy" at bounding box center [548, 472] width 1 height 1
click at [552, 471] on span at bounding box center [555, 477] width 15 height 15
click at [548, 472] on input "I have read and agreed to the Terms of Use & Privacy Policy" at bounding box center [548, 472] width 1 height 1
click at [552, 478] on span at bounding box center [555, 477] width 15 height 15
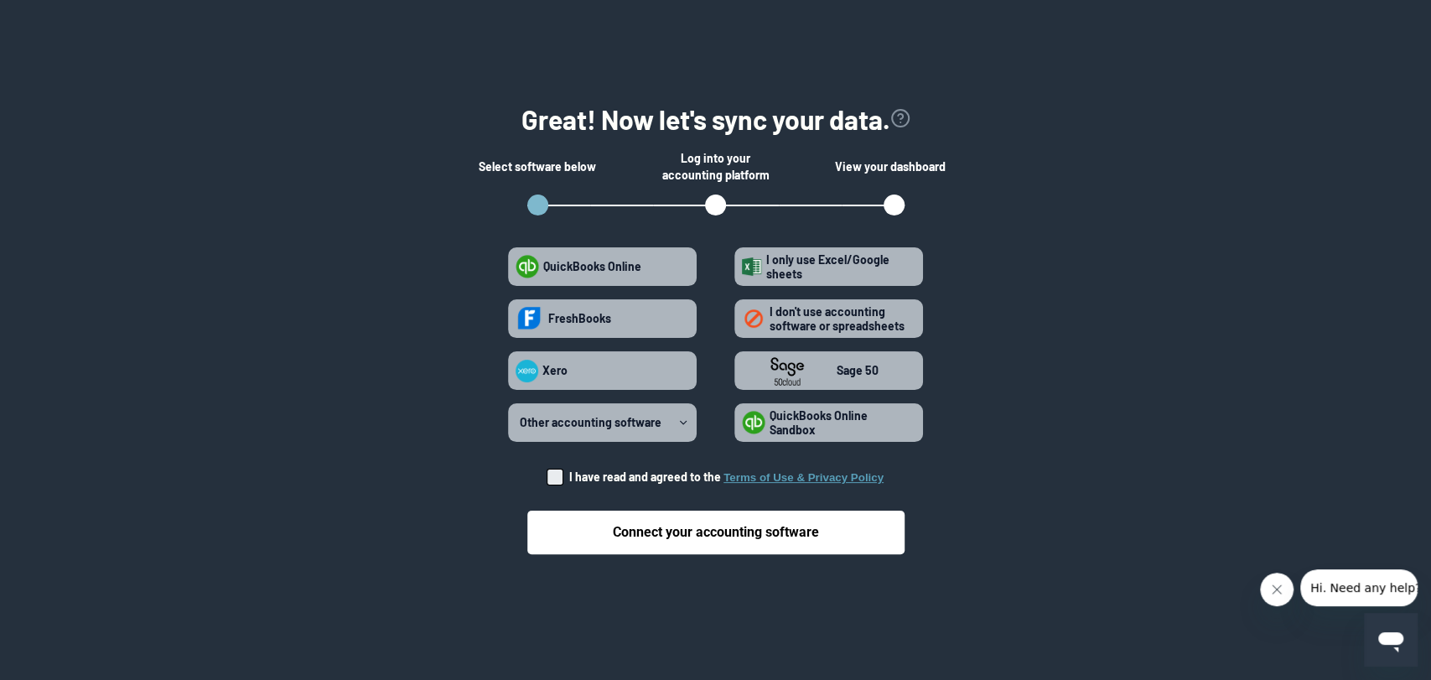
click at [548, 473] on input "I have read and agreed to the Terms of Use & Privacy Policy" at bounding box center [548, 472] width 1 height 1
checkbox input "true"
click at [868, 422] on strong "QuickBooks Online Sandbox" at bounding box center [819, 422] width 98 height 29
click at [743, 423] on Sandbox "QuickBooks Online Sandbox" at bounding box center [742, 423] width 1 height 1
radio Sandbox "true"
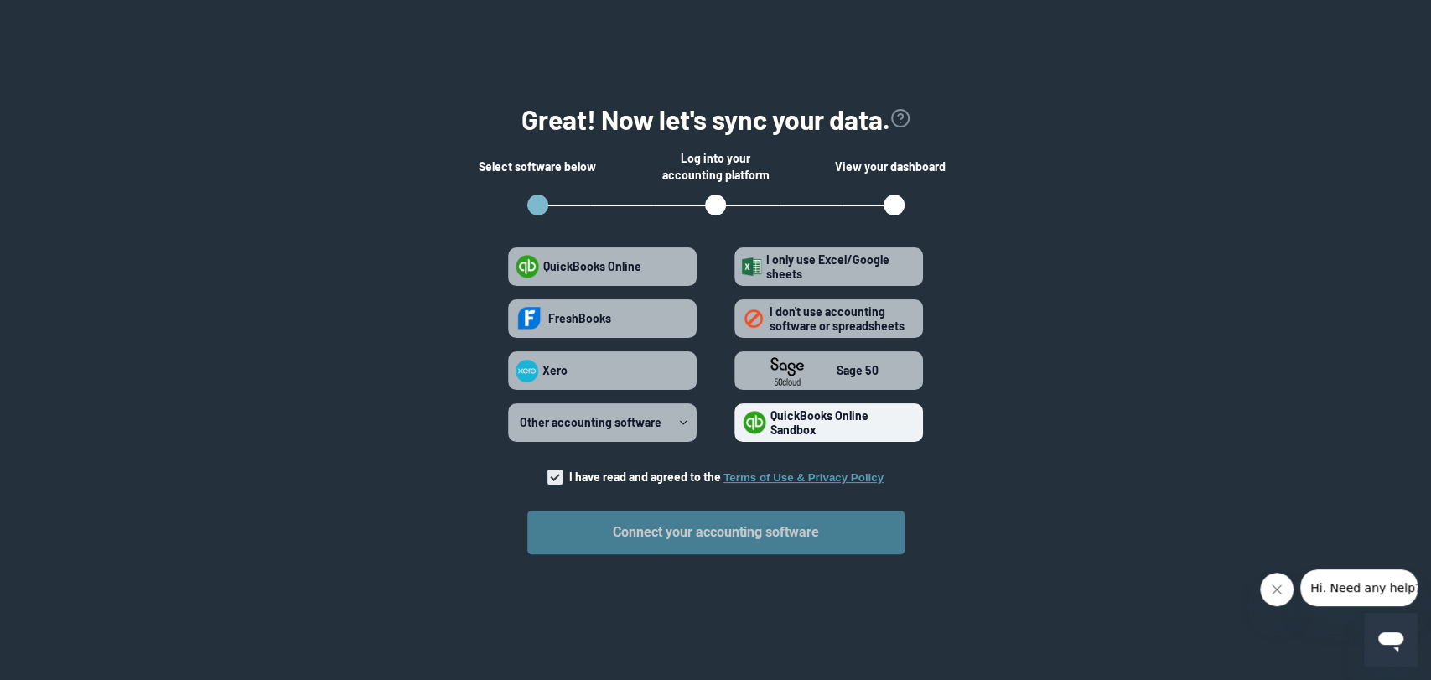
click at [704, 532] on button "Connect your accounting software" at bounding box center [715, 533] width 377 height 44
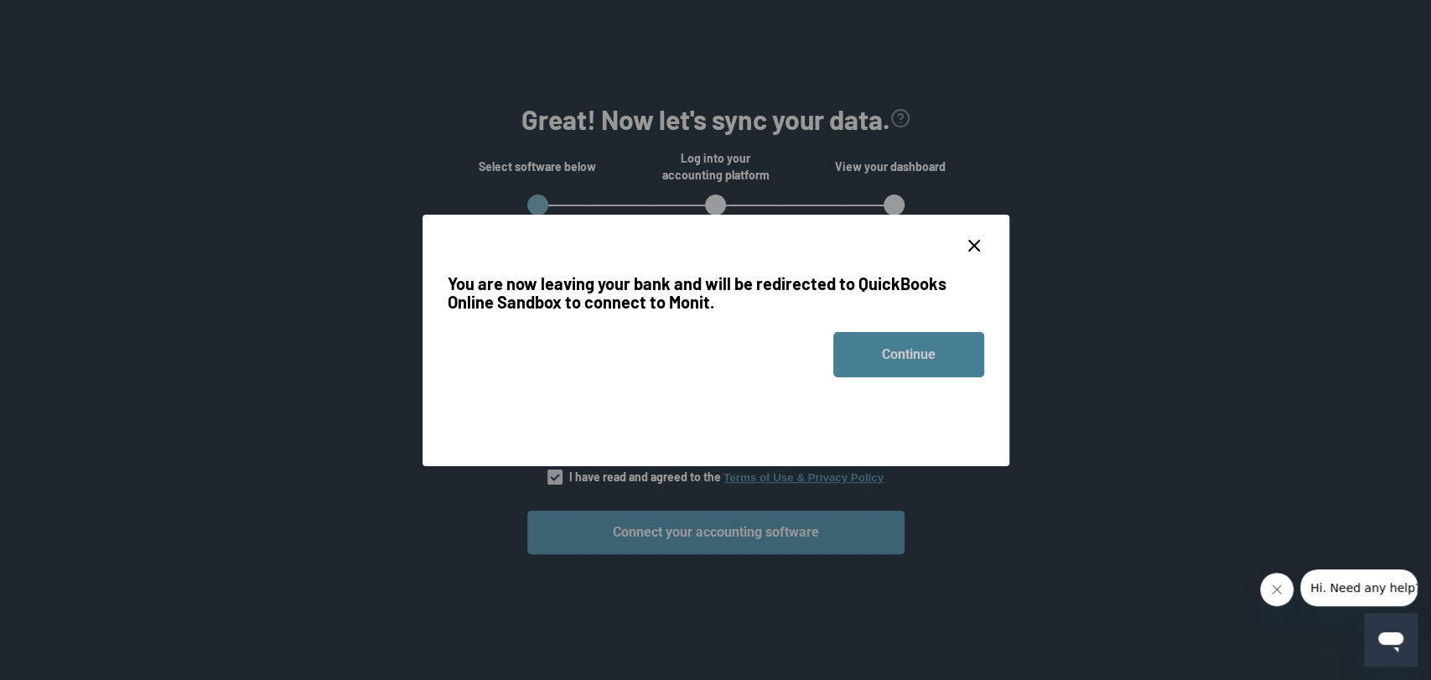
click at [924, 366] on button "Continue" at bounding box center [909, 354] width 151 height 45
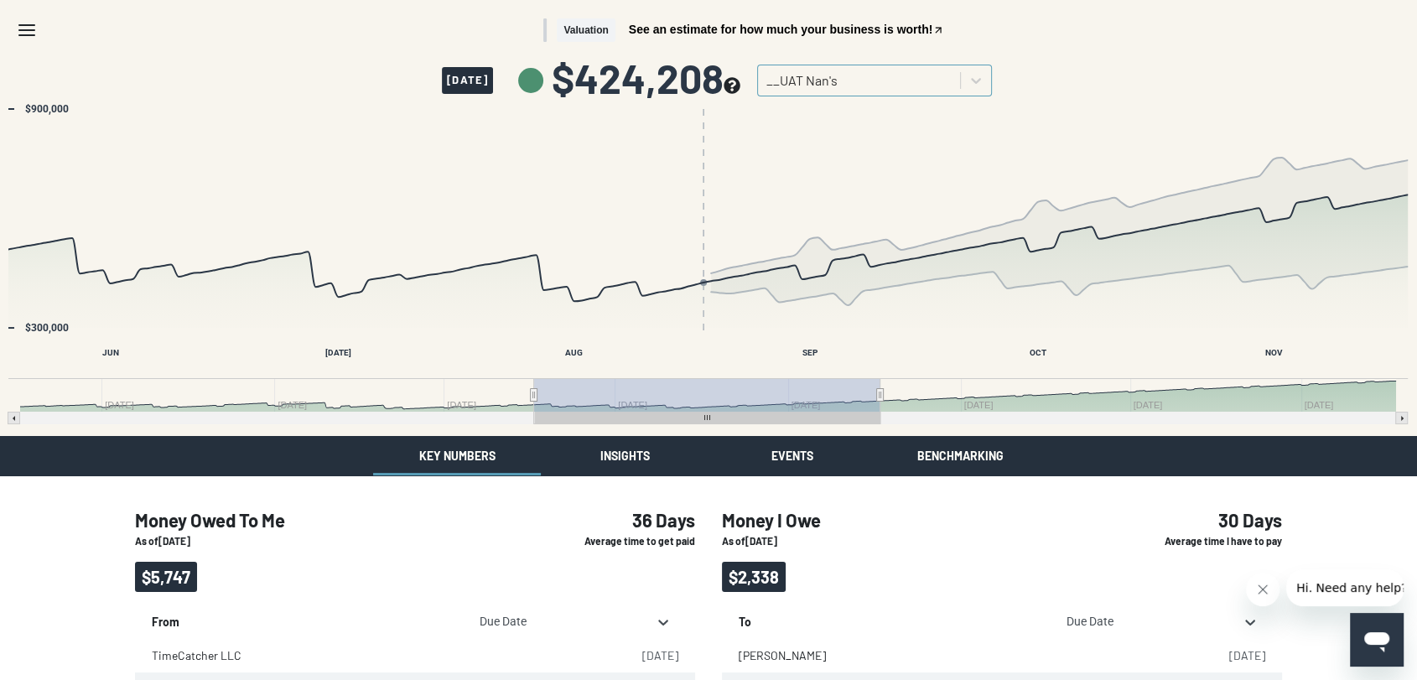
click at [29, 27] on icon "Menu" at bounding box center [27, 30] width 20 height 20
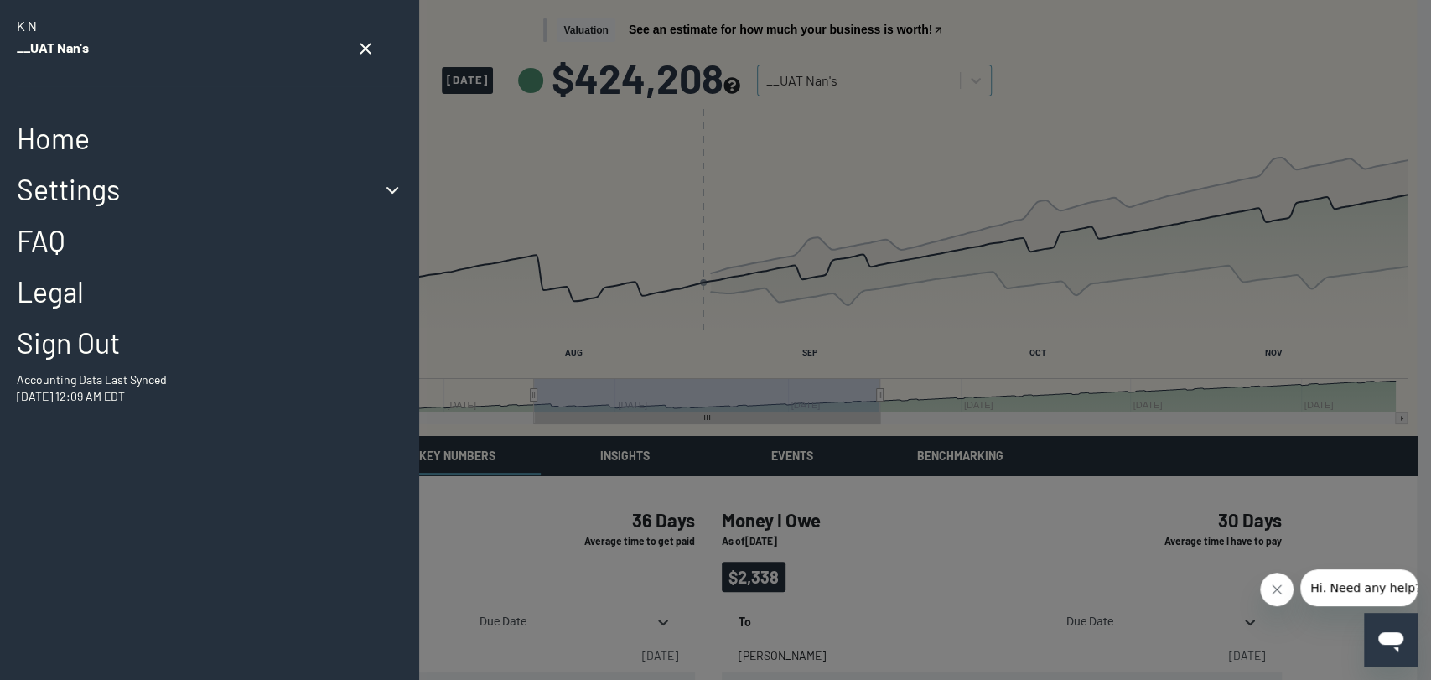
click at [356, 49] on icon "close settings menu" at bounding box center [365, 48] width 18 height 18
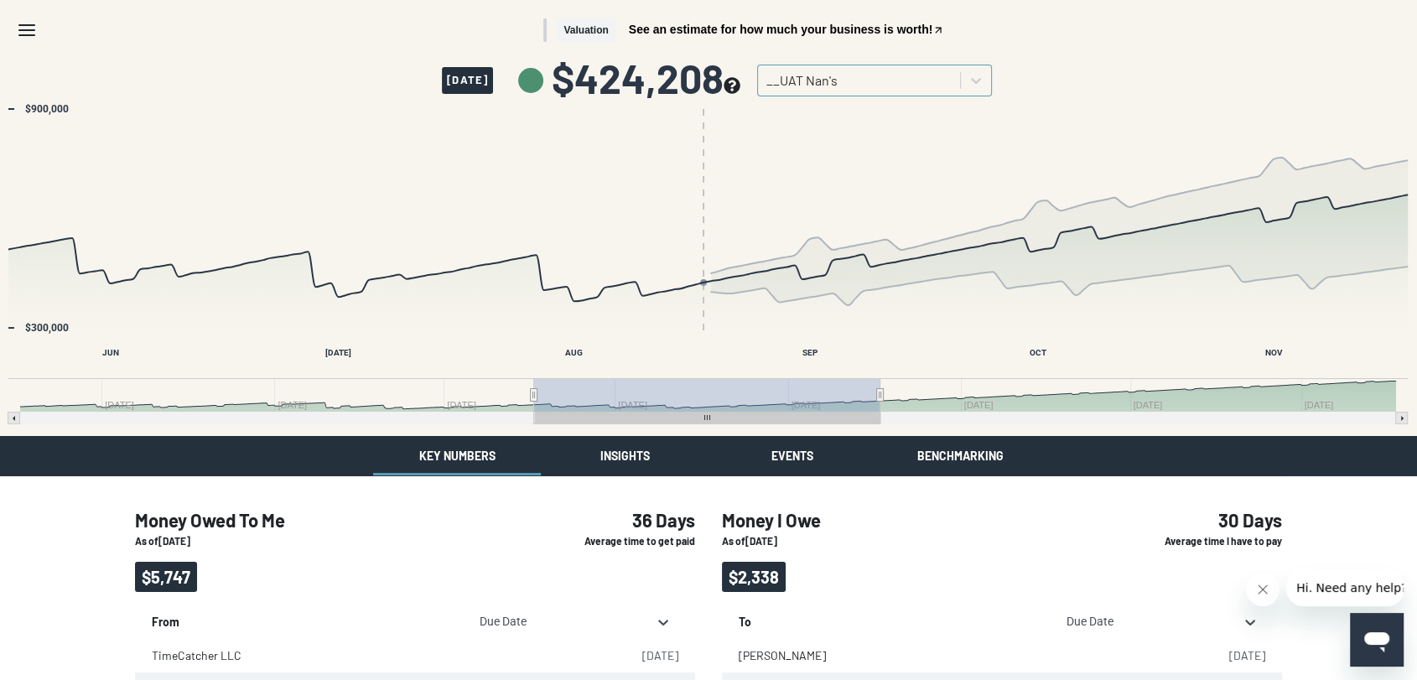
click at [34, 29] on icon "Menu" at bounding box center [27, 30] width 20 height 20
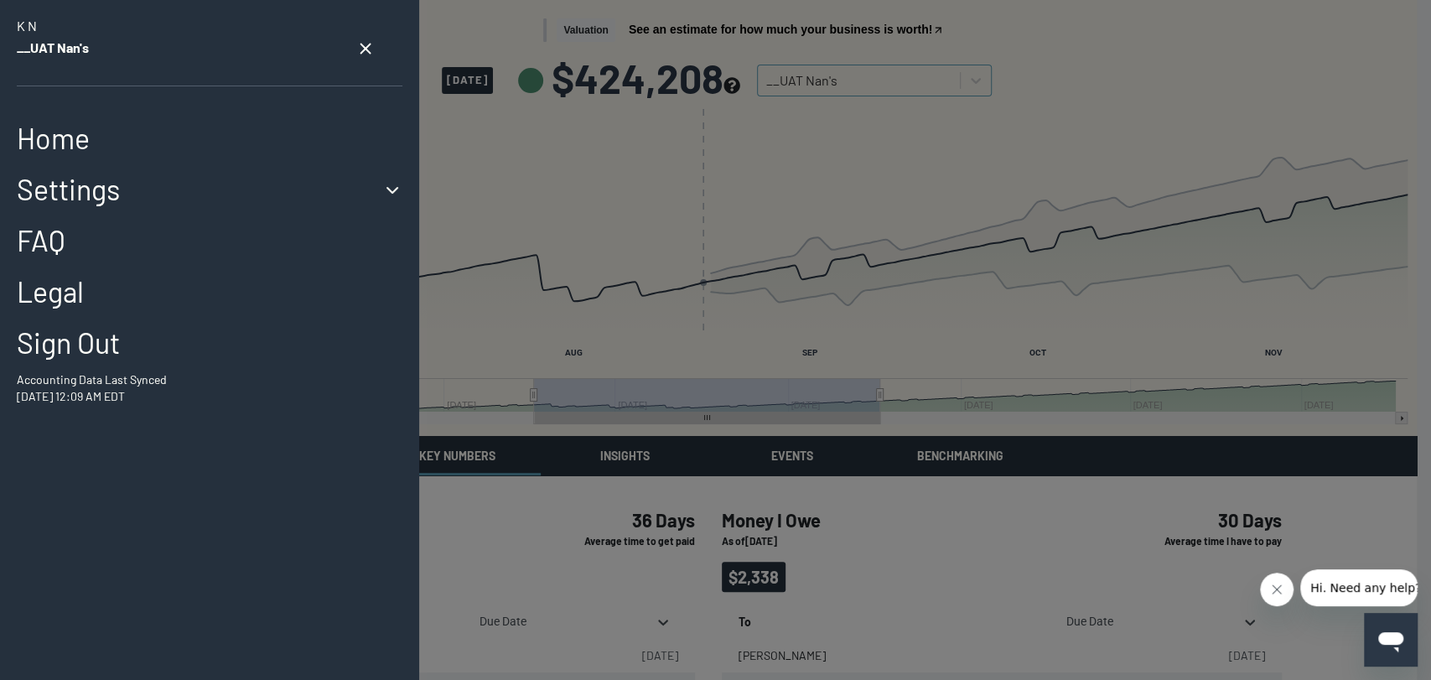
click at [62, 242] on link "FAQ" at bounding box center [210, 241] width 386 height 34
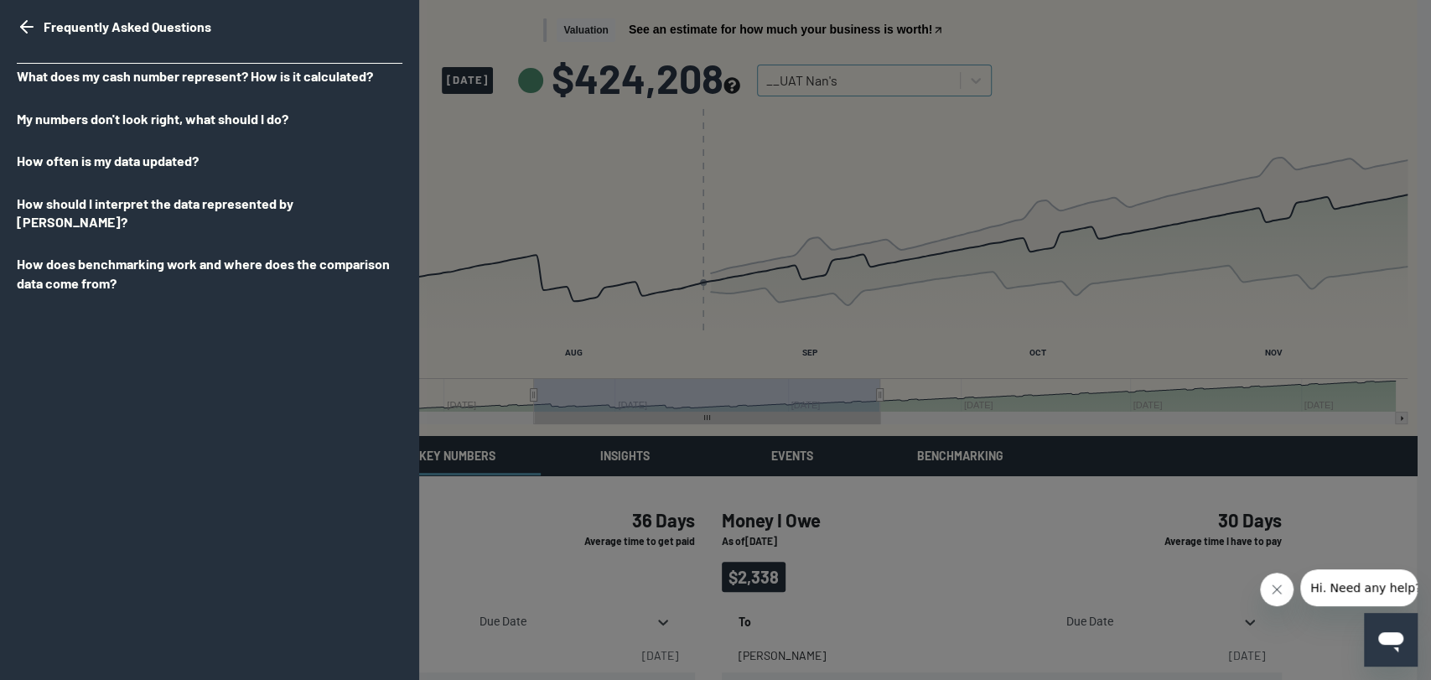
click at [29, 23] on icon "go back" at bounding box center [27, 27] width 20 height 20
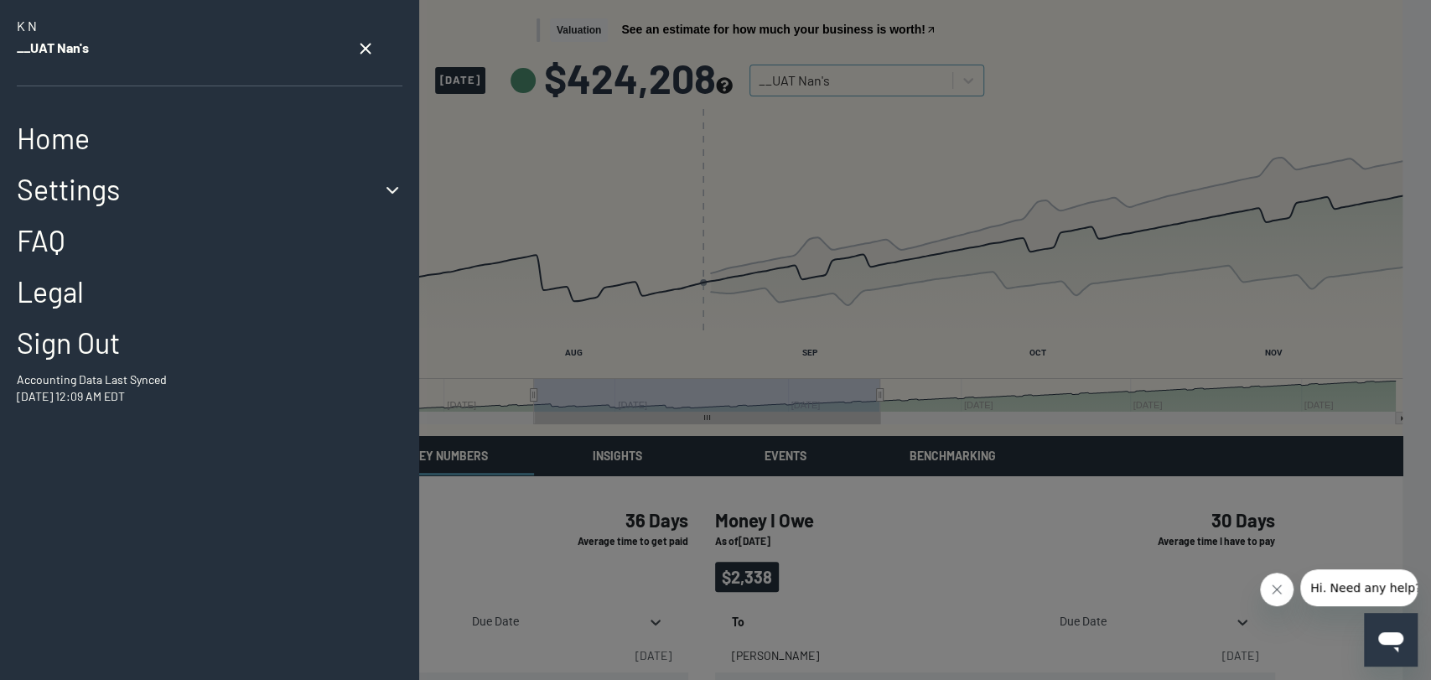
click at [356, 46] on icon "close settings menu" at bounding box center [365, 48] width 18 height 18
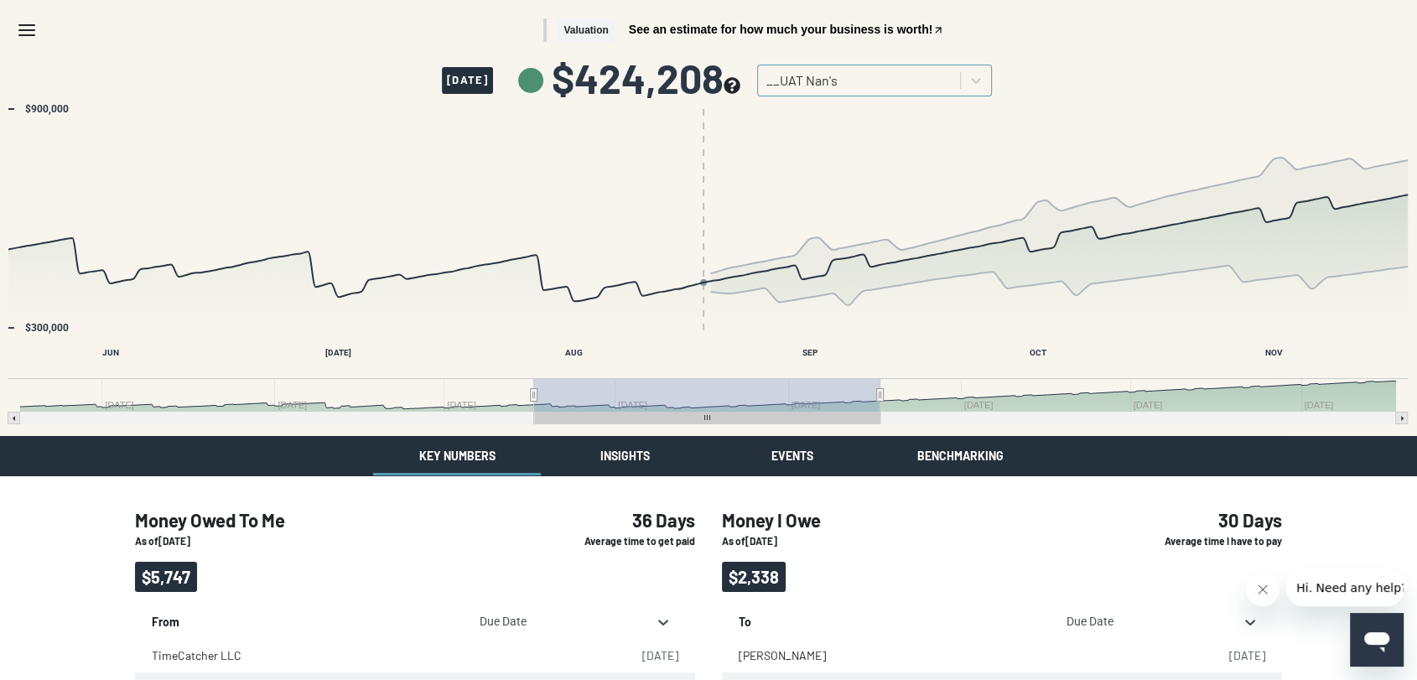
click at [740, 84] on icon "see more about your cashflow projection" at bounding box center [732, 85] width 16 height 16
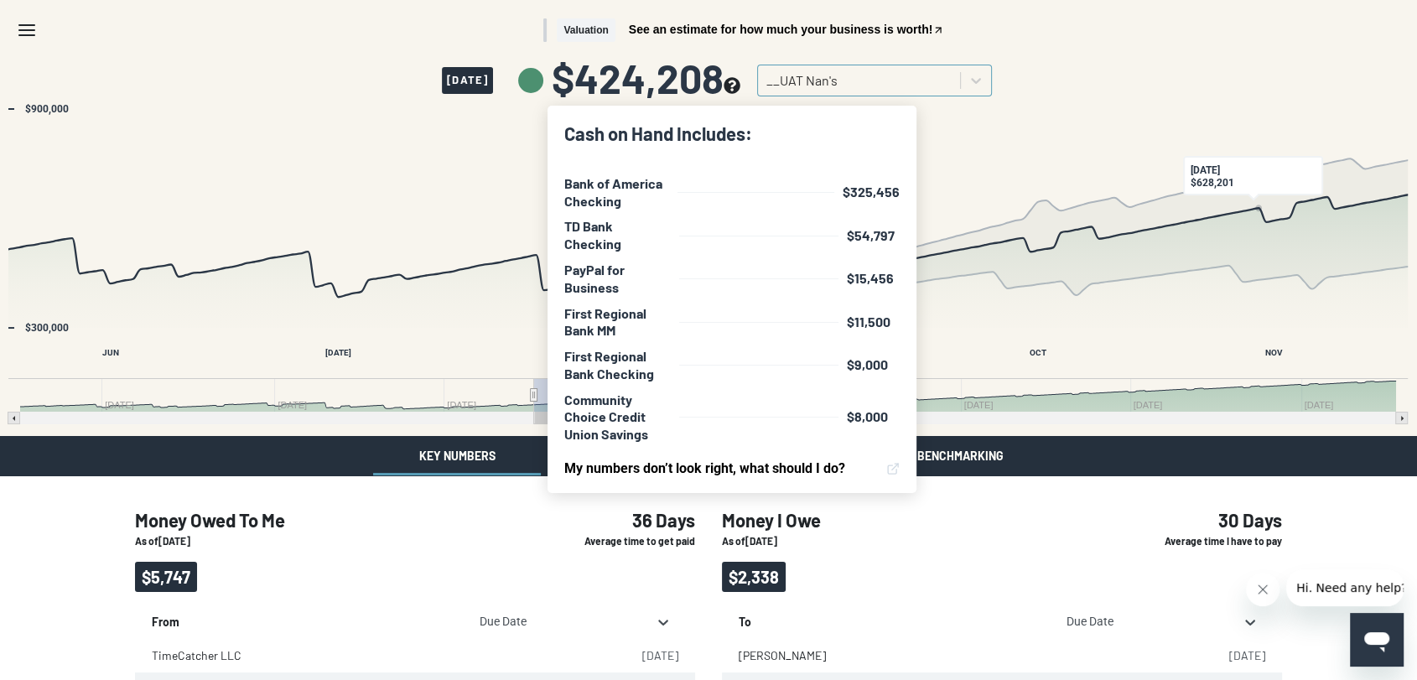
click at [1259, 27] on div "Valuation See an estimate for how much your business is worth!" at bounding box center [744, 30] width 1296 height 24
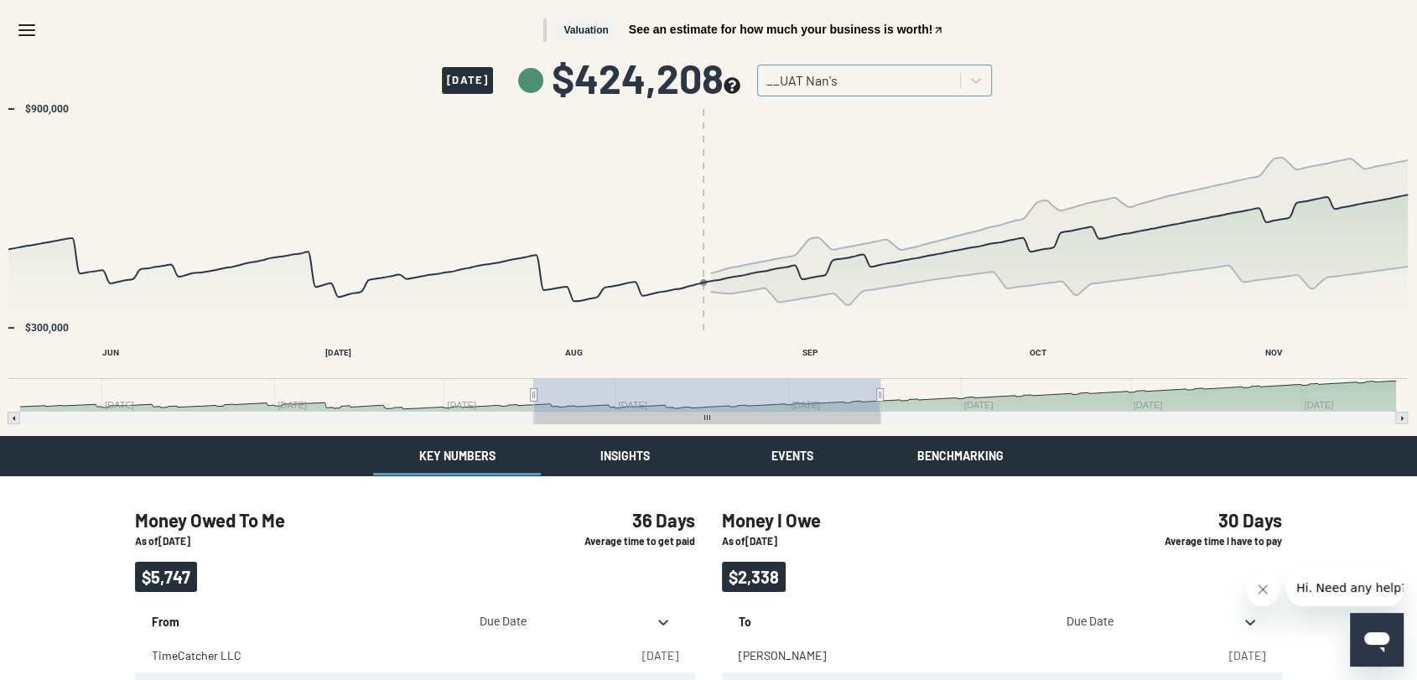
click at [740, 86] on icon "see more about your cashflow projection" at bounding box center [732, 85] width 16 height 16
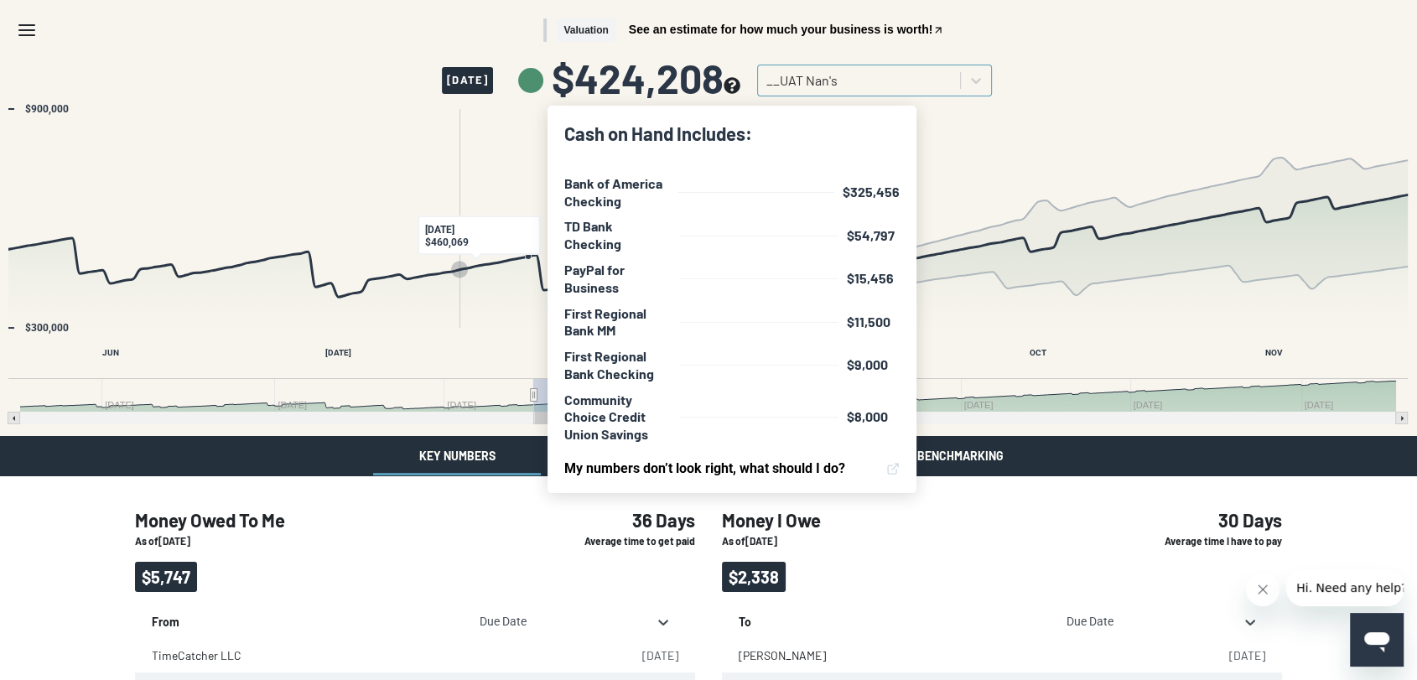
click at [452, 120] on rect "Interactive chart" at bounding box center [708, 268] width 1416 height 335
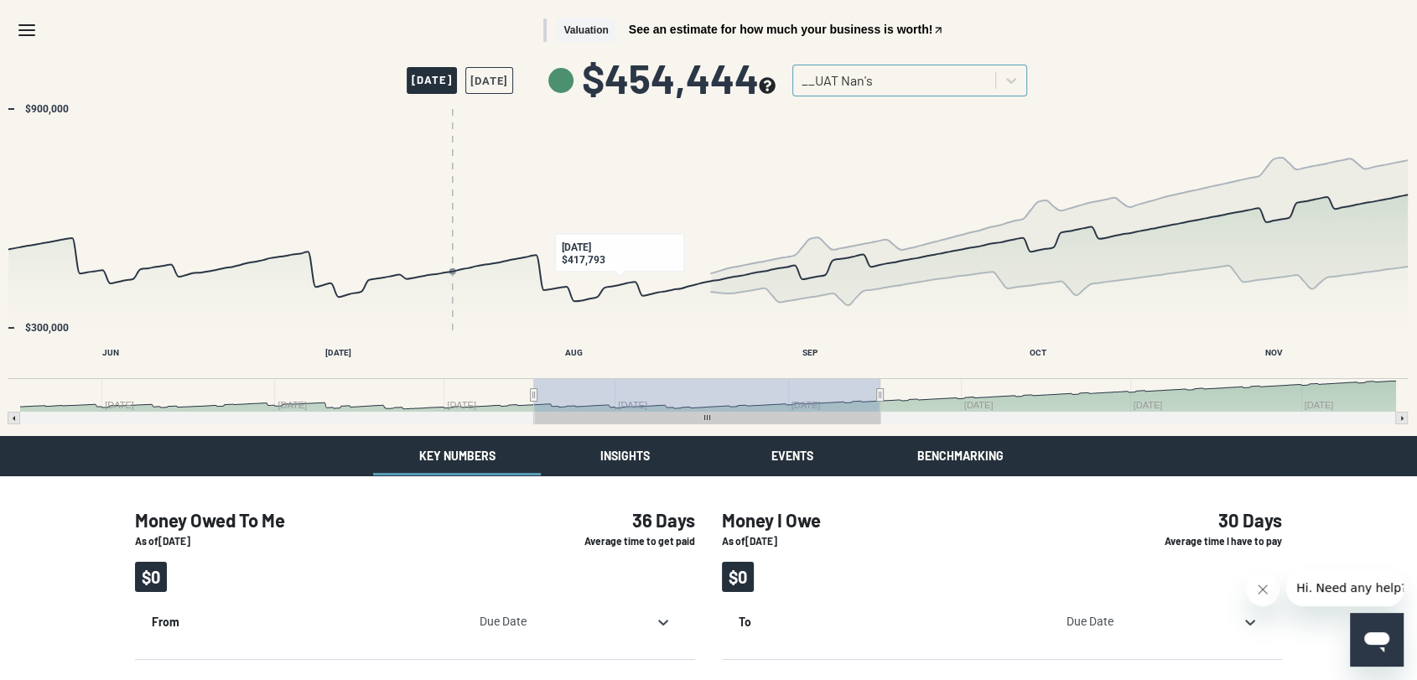
click at [506, 71] on button "[DATE]" at bounding box center [489, 80] width 48 height 27
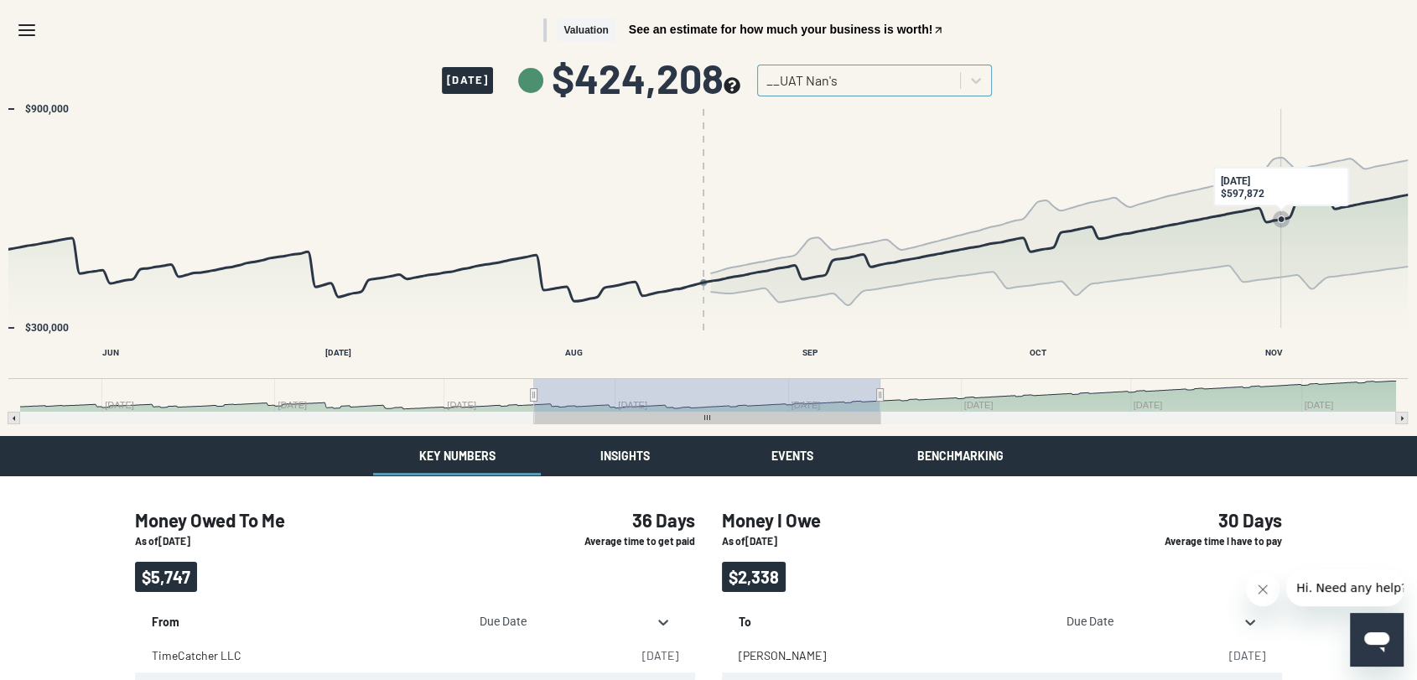
drag, startPoint x: 1278, startPoint y: 219, endPoint x: 871, endPoint y: 371, distance: 434.1
click at [1277, 220] on g "Past/Projected Data, series 1 of 4 with 186 data points. Y axis, values. X axis…" at bounding box center [706, 248] width 1395 height 109
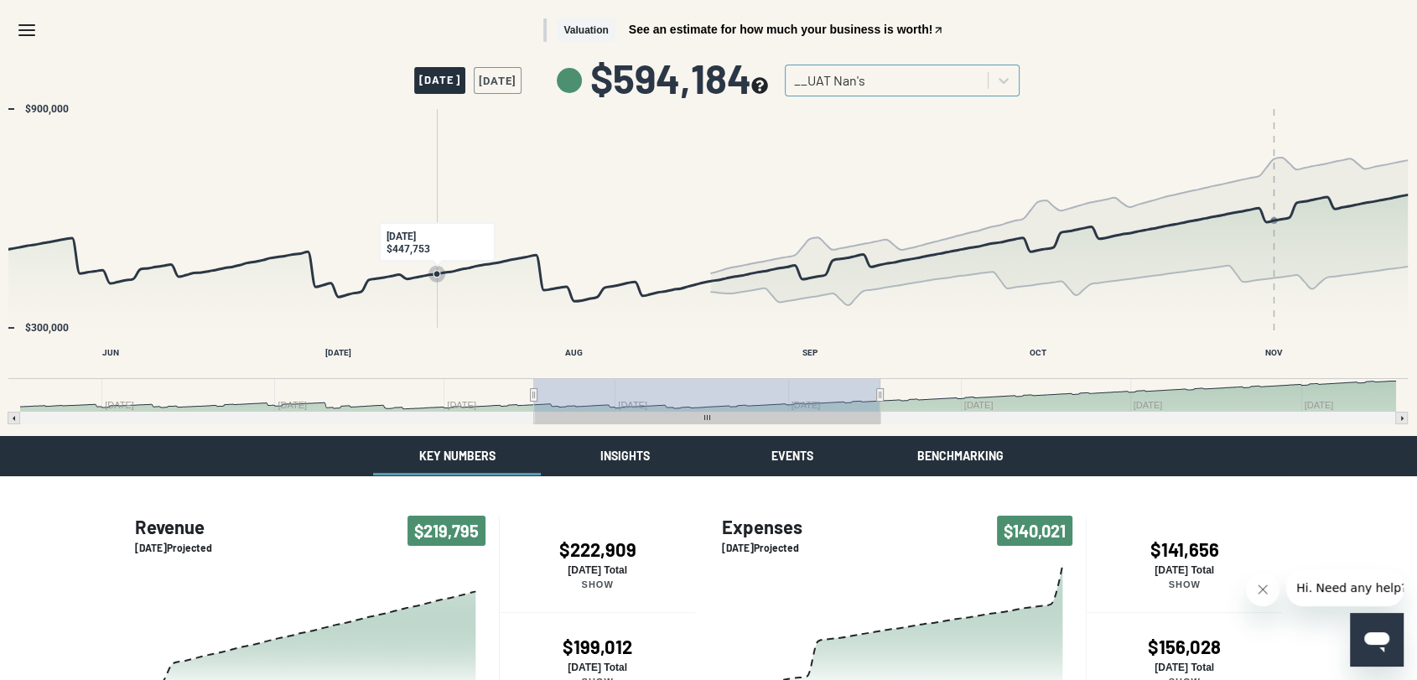
click at [438, 269] on icon "Past/Projected Data, series 1 of 4 with 186 data points. Y axis, values. X axis…" at bounding box center [436, 274] width 17 height 17
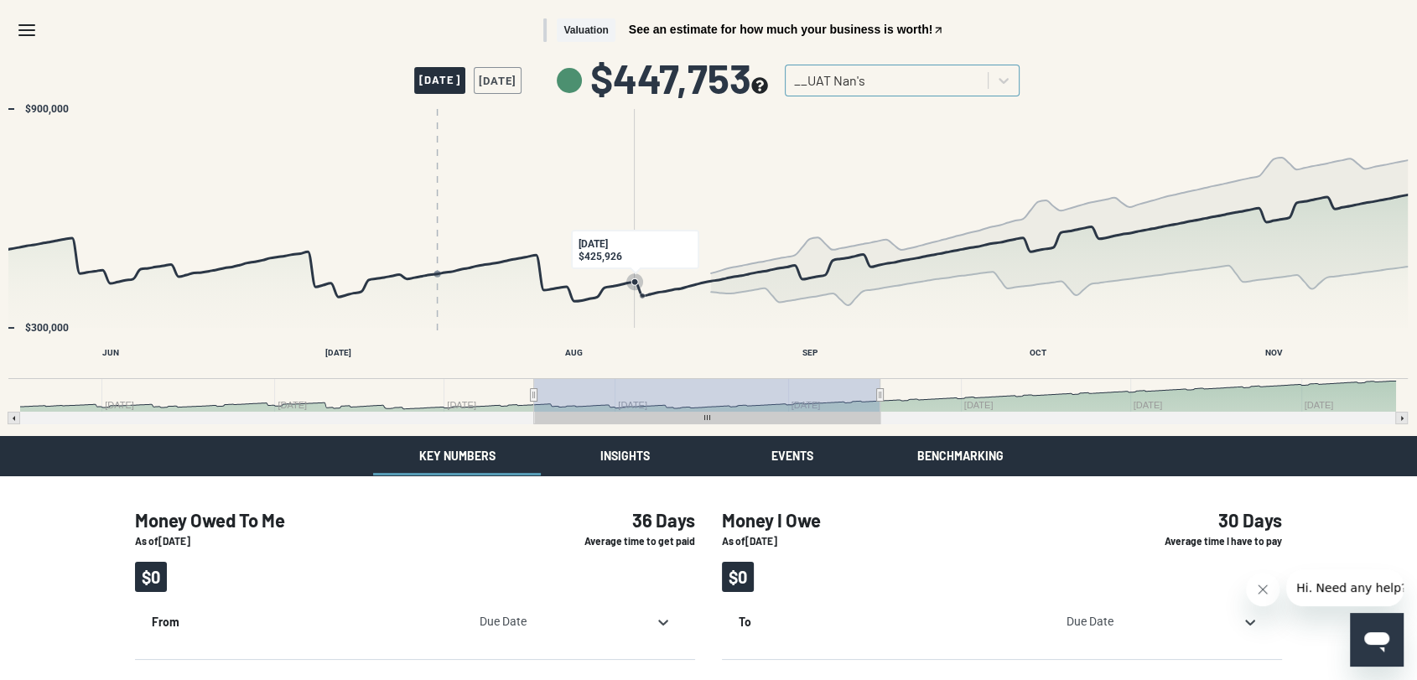
click at [638, 276] on icon "Past/Projected Data, series 1 of 4 with 186 data points. Y axis, values. X axis…" at bounding box center [634, 281] width 17 height 17
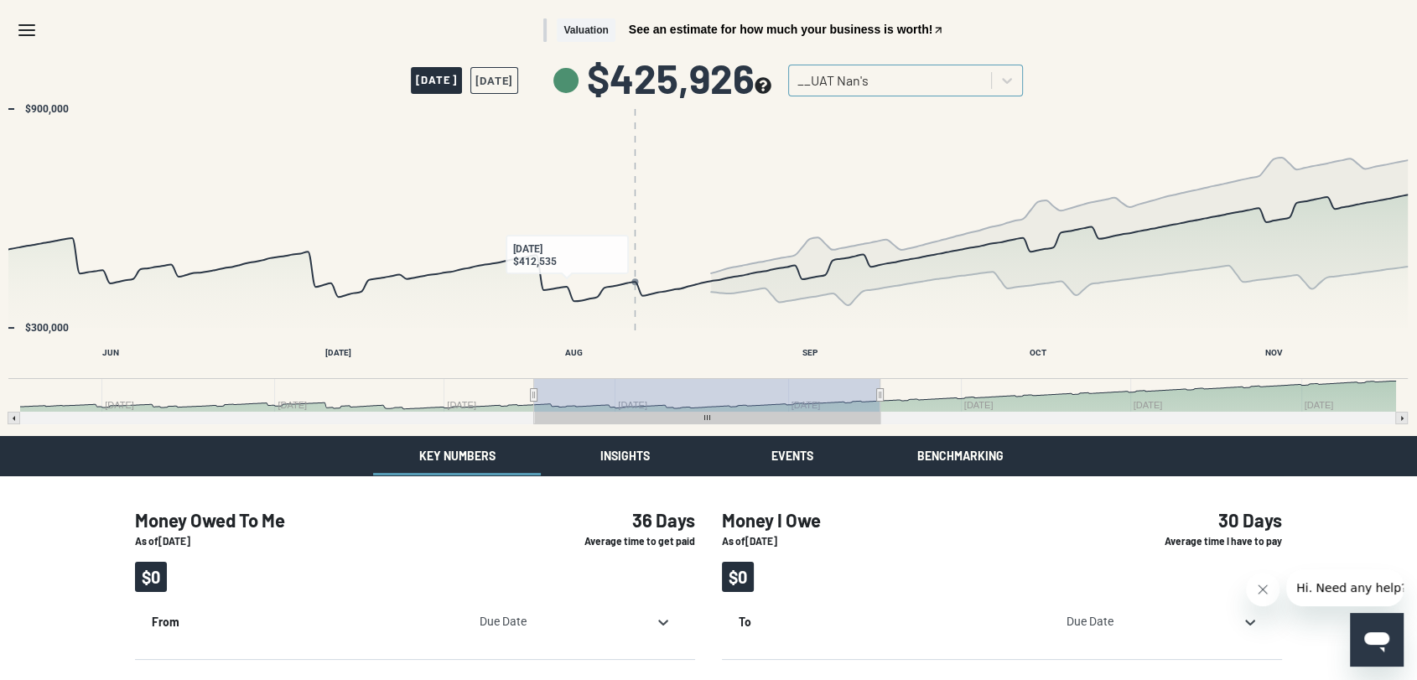
click at [518, 75] on button "[DATE]" at bounding box center [494, 80] width 48 height 27
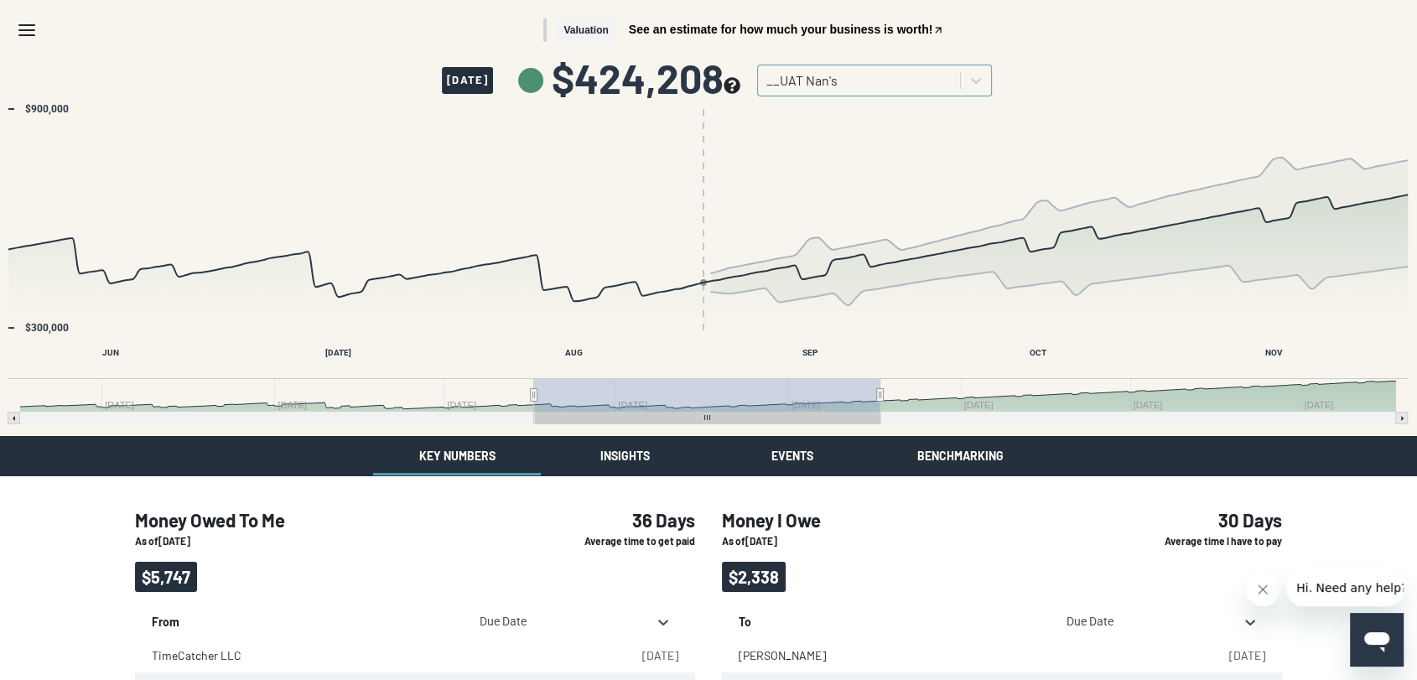
click at [627, 454] on button "Insights" at bounding box center [625, 455] width 168 height 39
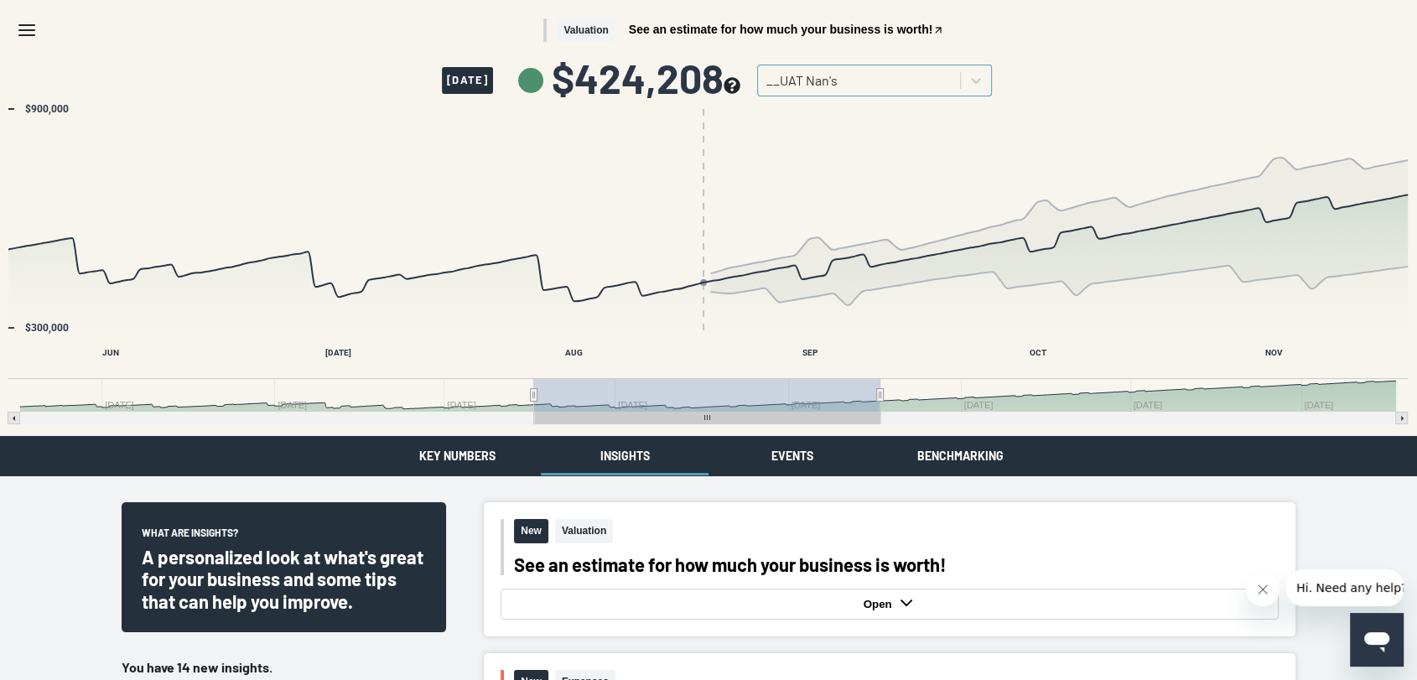
scroll to position [186, 0]
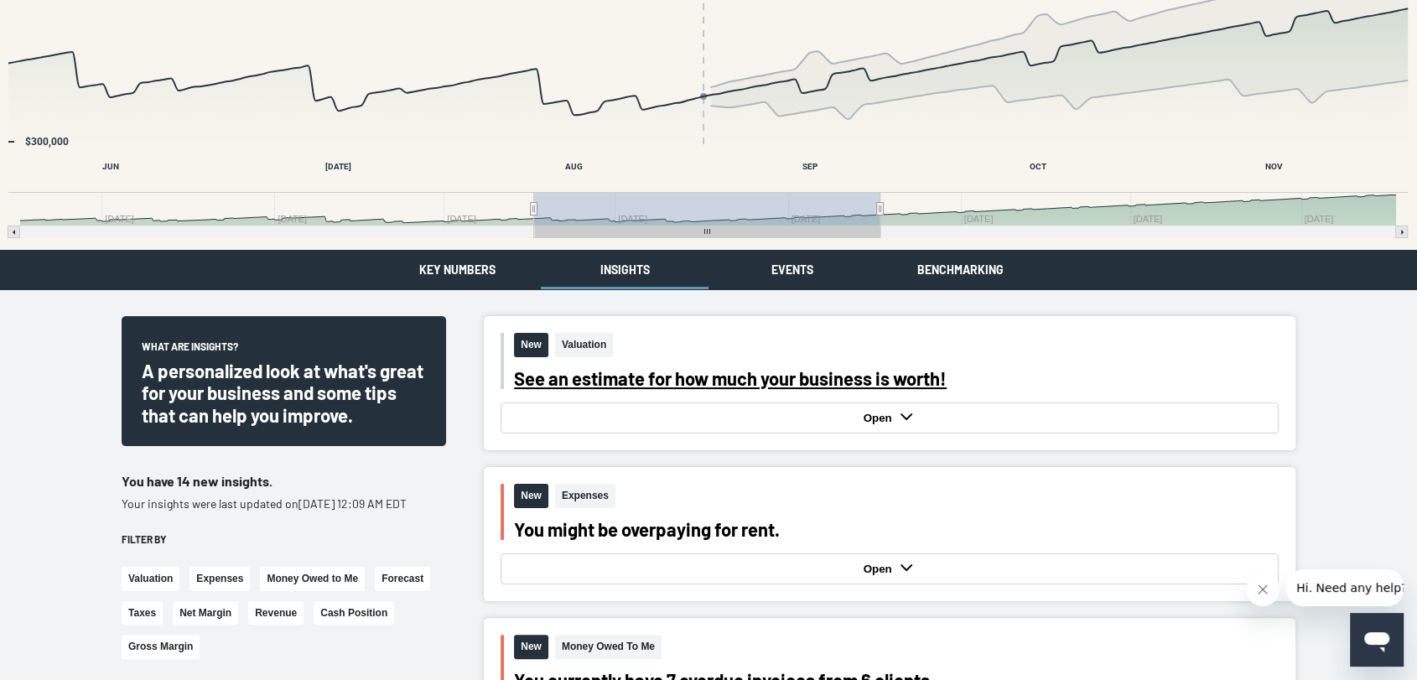
click at [849, 383] on div "See an estimate for how much your business is worth!" at bounding box center [896, 378] width 765 height 22
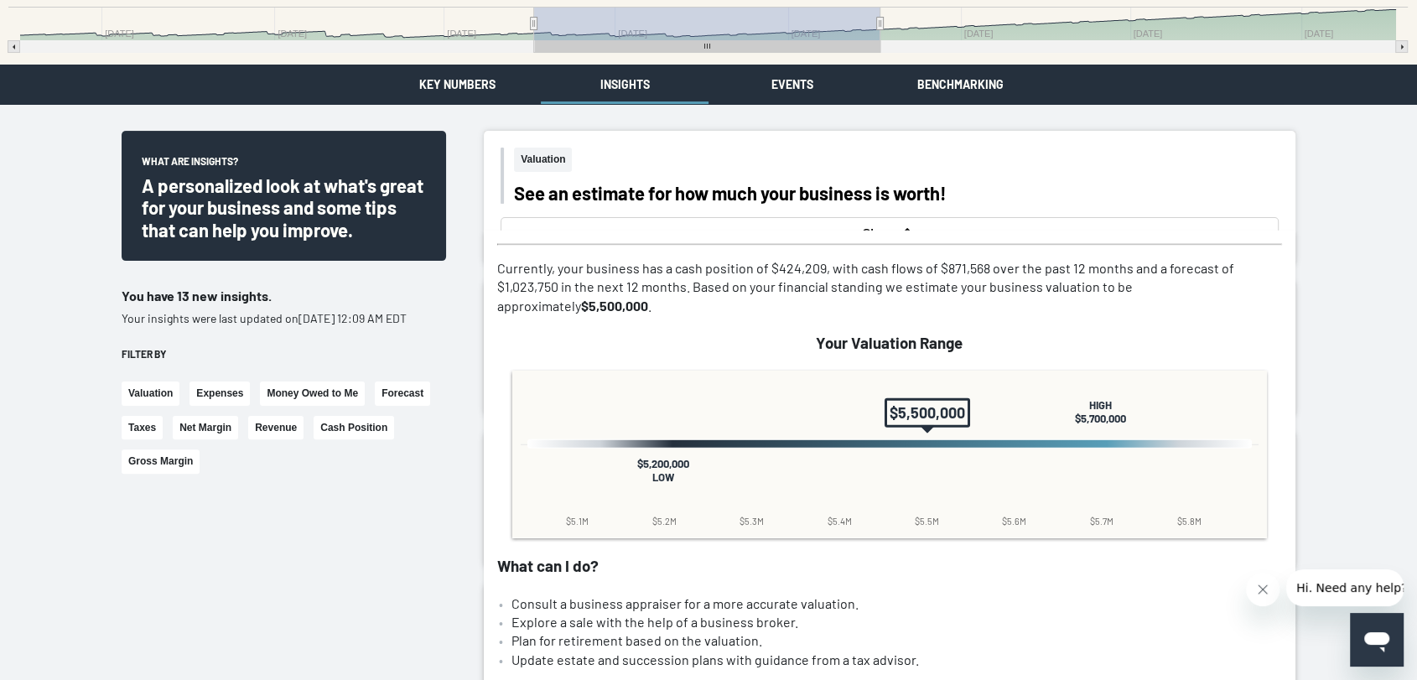
scroll to position [342, 0]
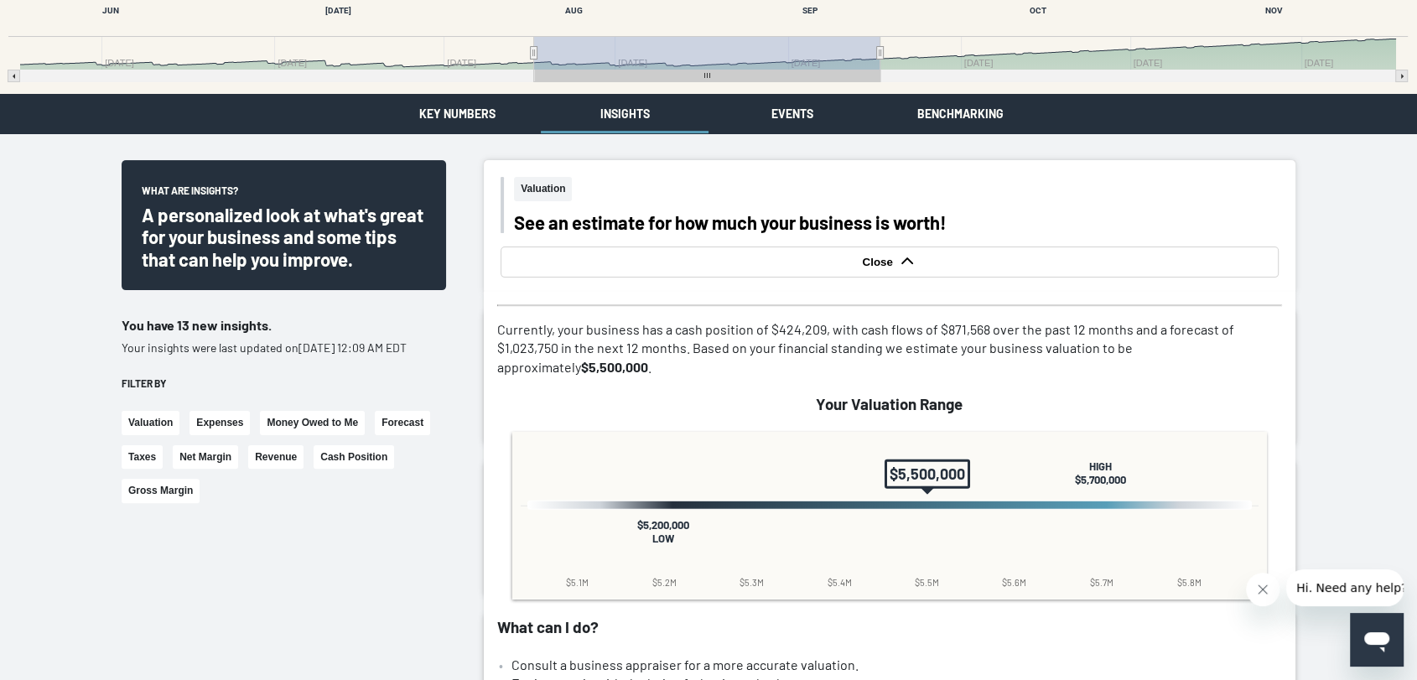
click at [925, 264] on div "Close" at bounding box center [890, 262] width 770 height 23
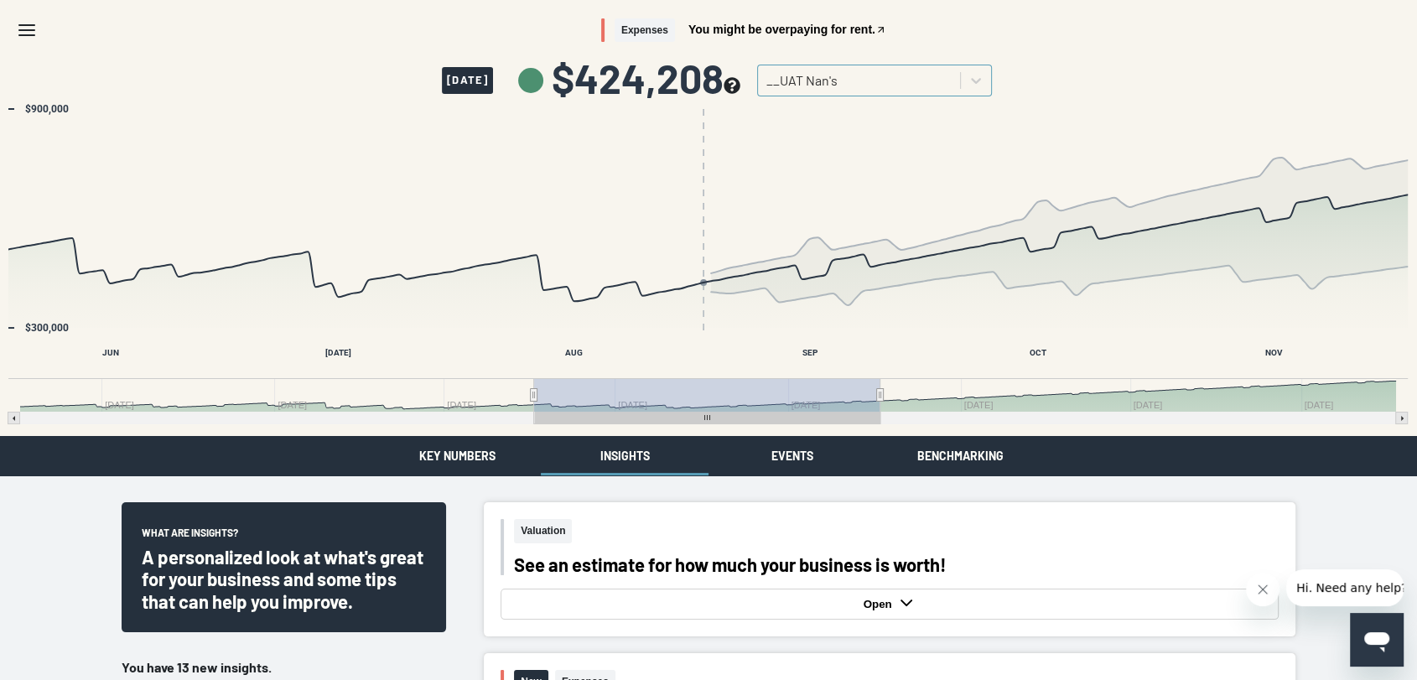
click at [814, 448] on button "Events" at bounding box center [793, 455] width 168 height 39
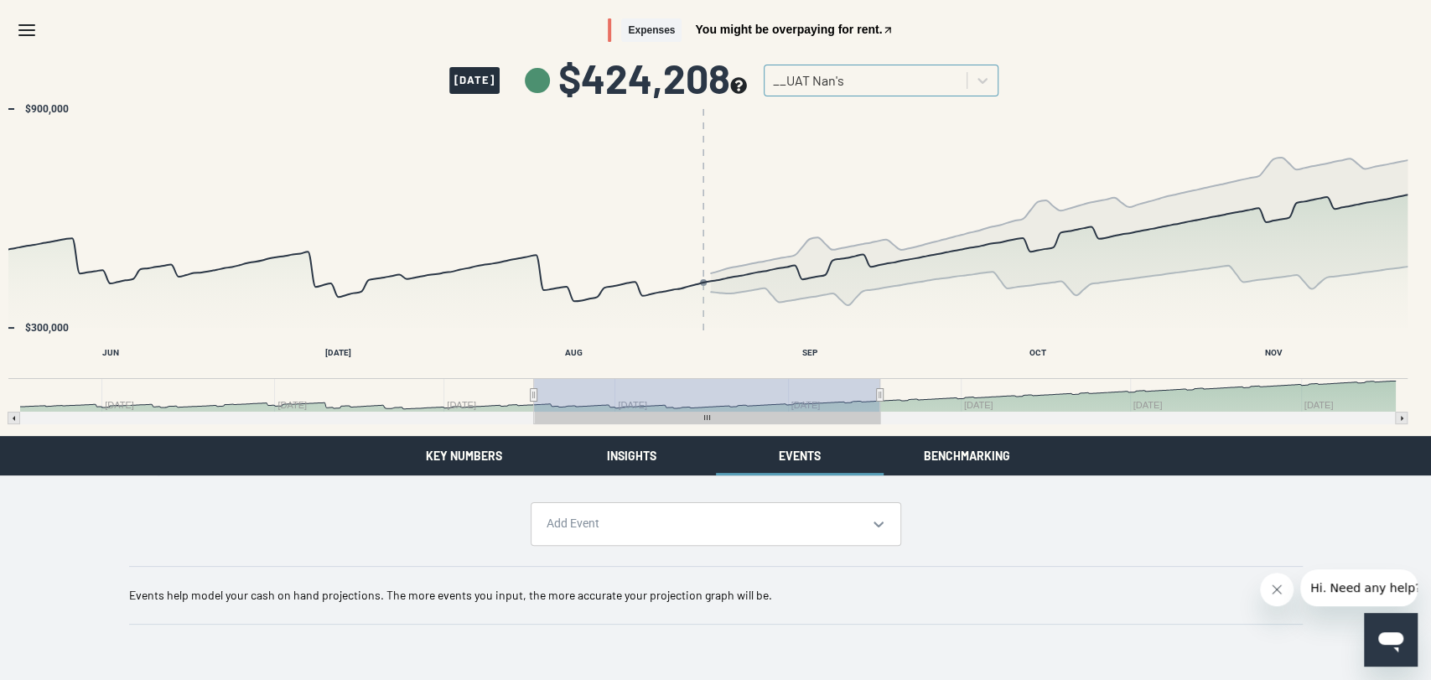
click at [465, 456] on button "Key Numbers" at bounding box center [465, 455] width 168 height 39
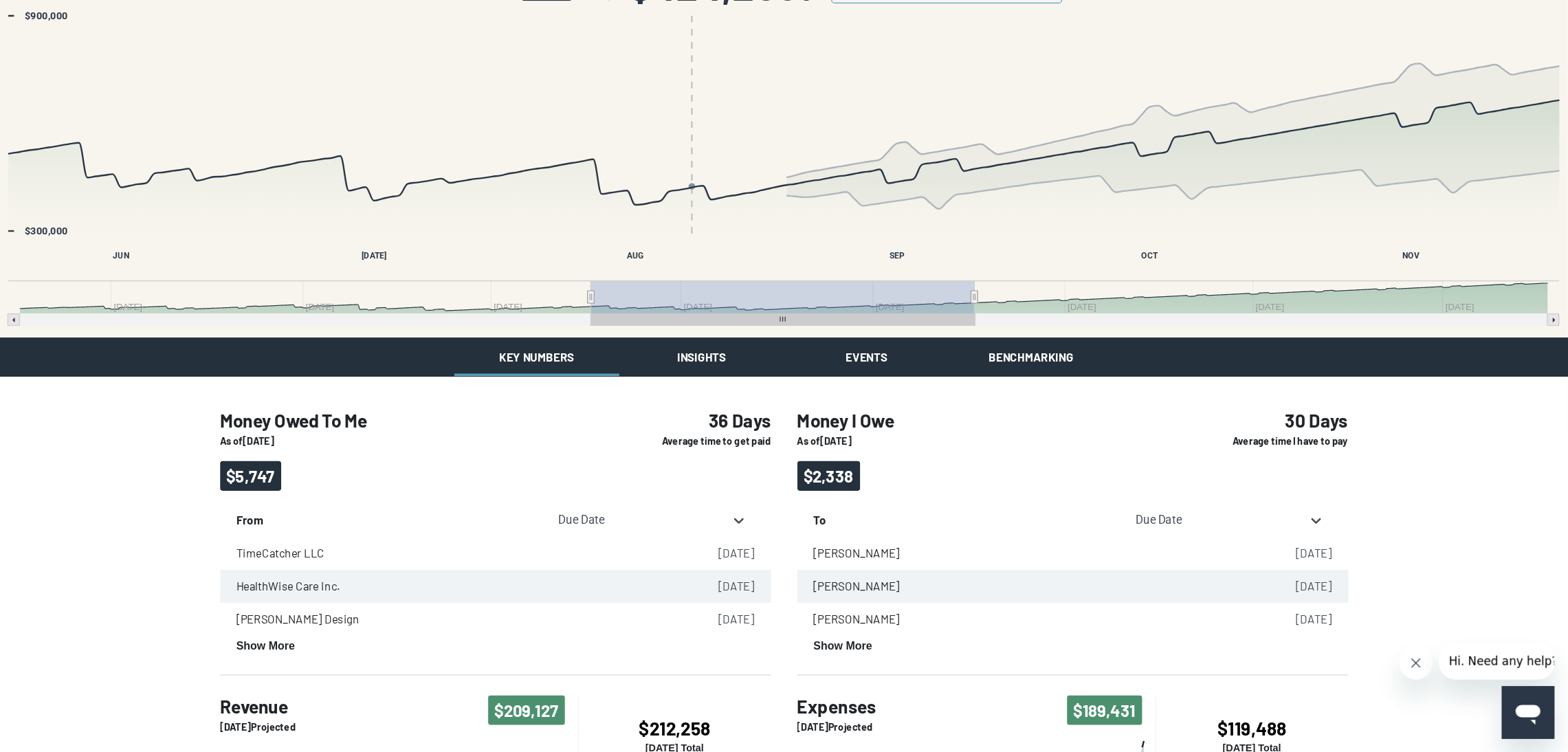
scroll to position [76, 0]
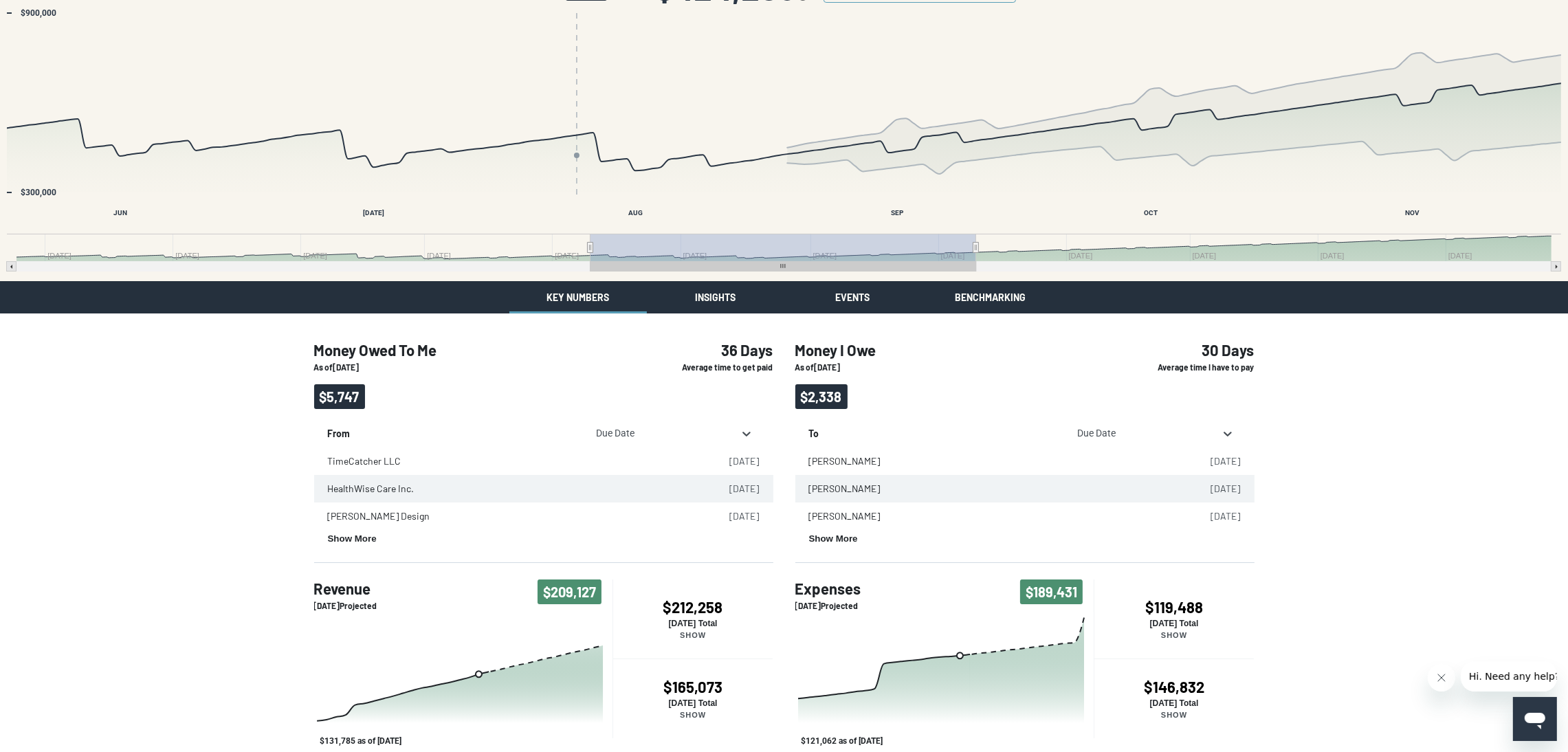
drag, startPoint x: 875, startPoint y: 11, endPoint x: 241, endPoint y: 404, distance: 745.9
click at [241, 404] on div "Money Owed To Me As of [DATE] $5,747 36 Days Average time to get paid From Due …" at bounding box center [784, 631] width 1568 height 635
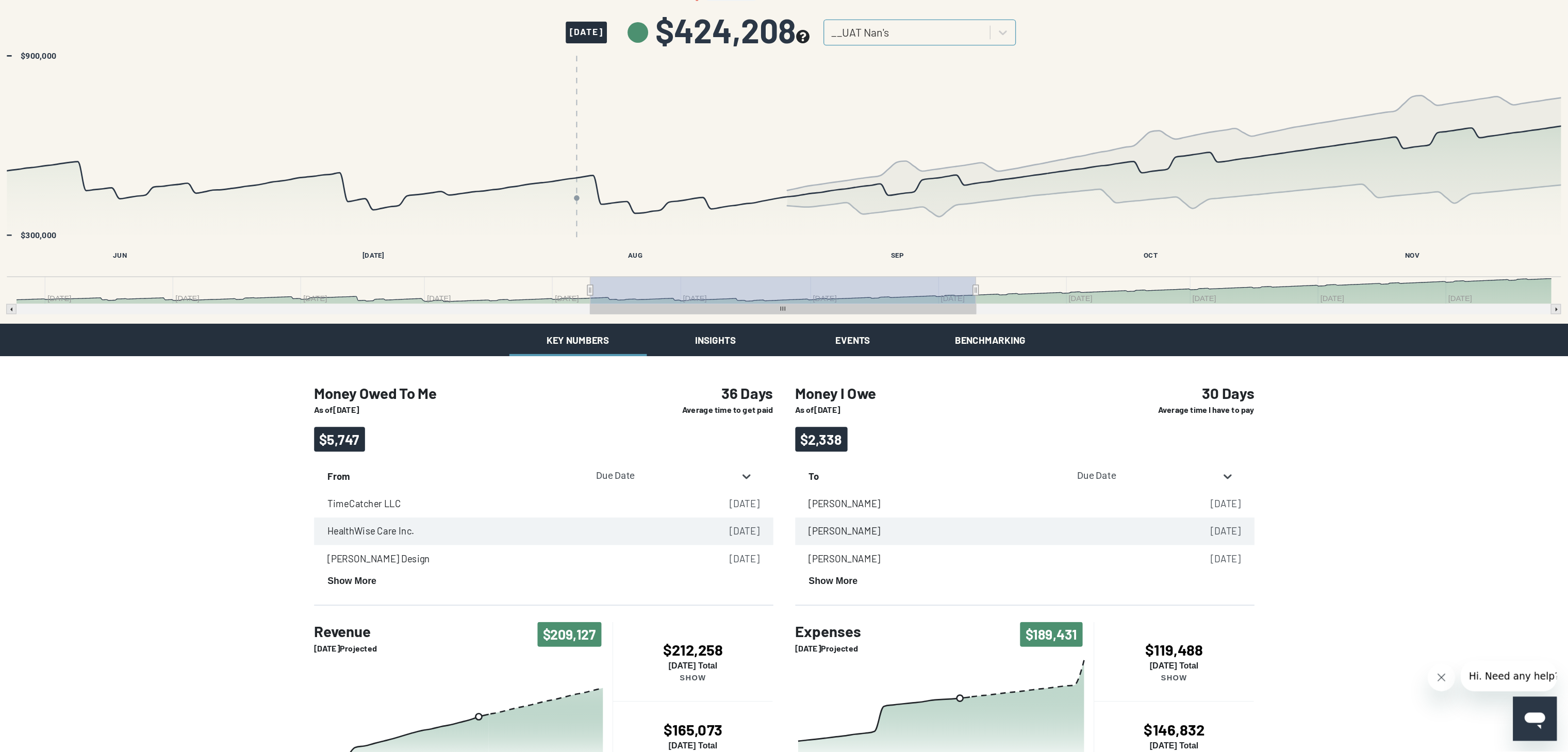
scroll to position [0, 0]
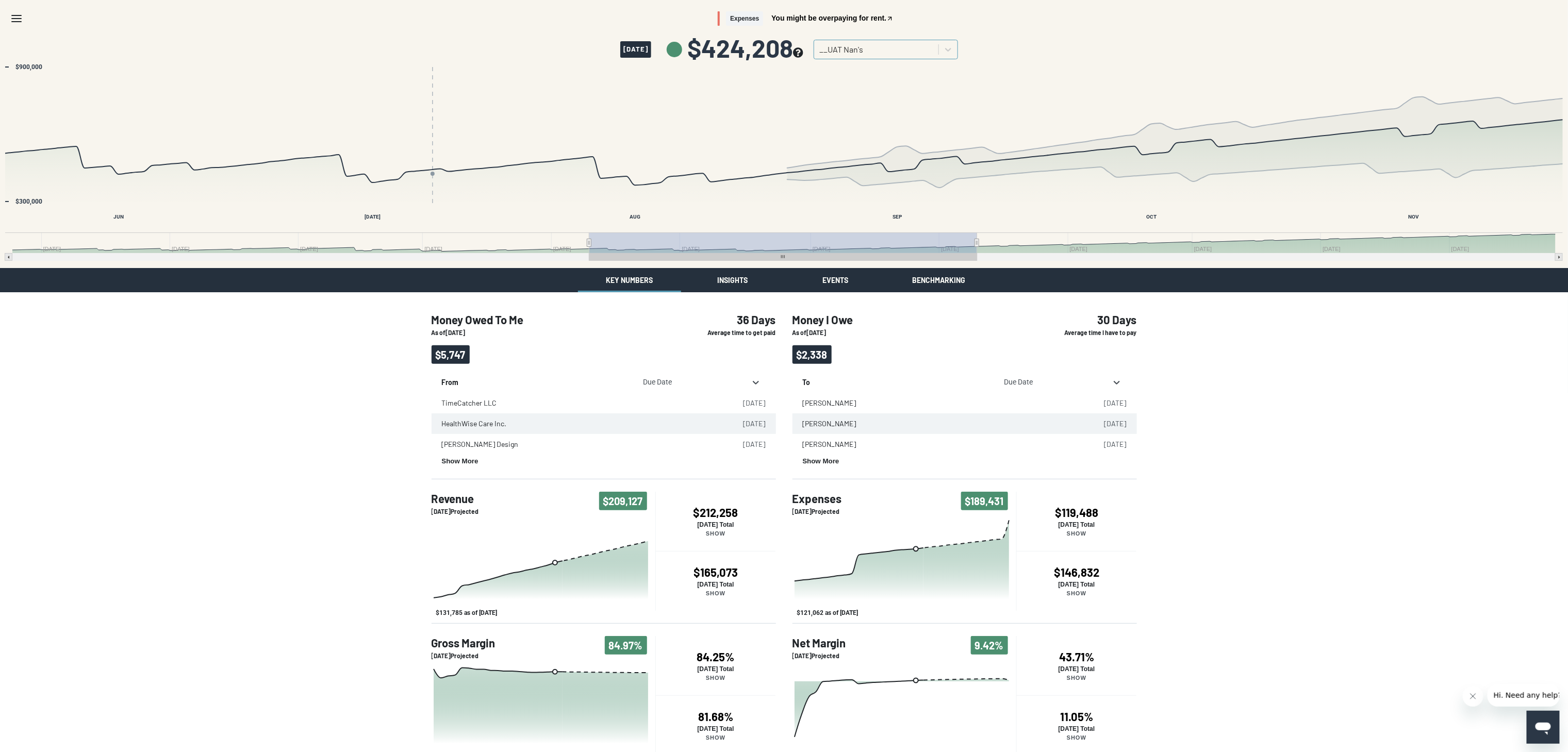
drag, startPoint x: 1154, startPoint y: 1, endPoint x: 297, endPoint y: 459, distance: 971.7
click at [297, 418] on div "Money Owed To Me As of [DATE] $5,747 36 Days Average time to get paid From Due …" at bounding box center [784, 530] width 1568 height 476
